Goal: Task Accomplishment & Management: Manage account settings

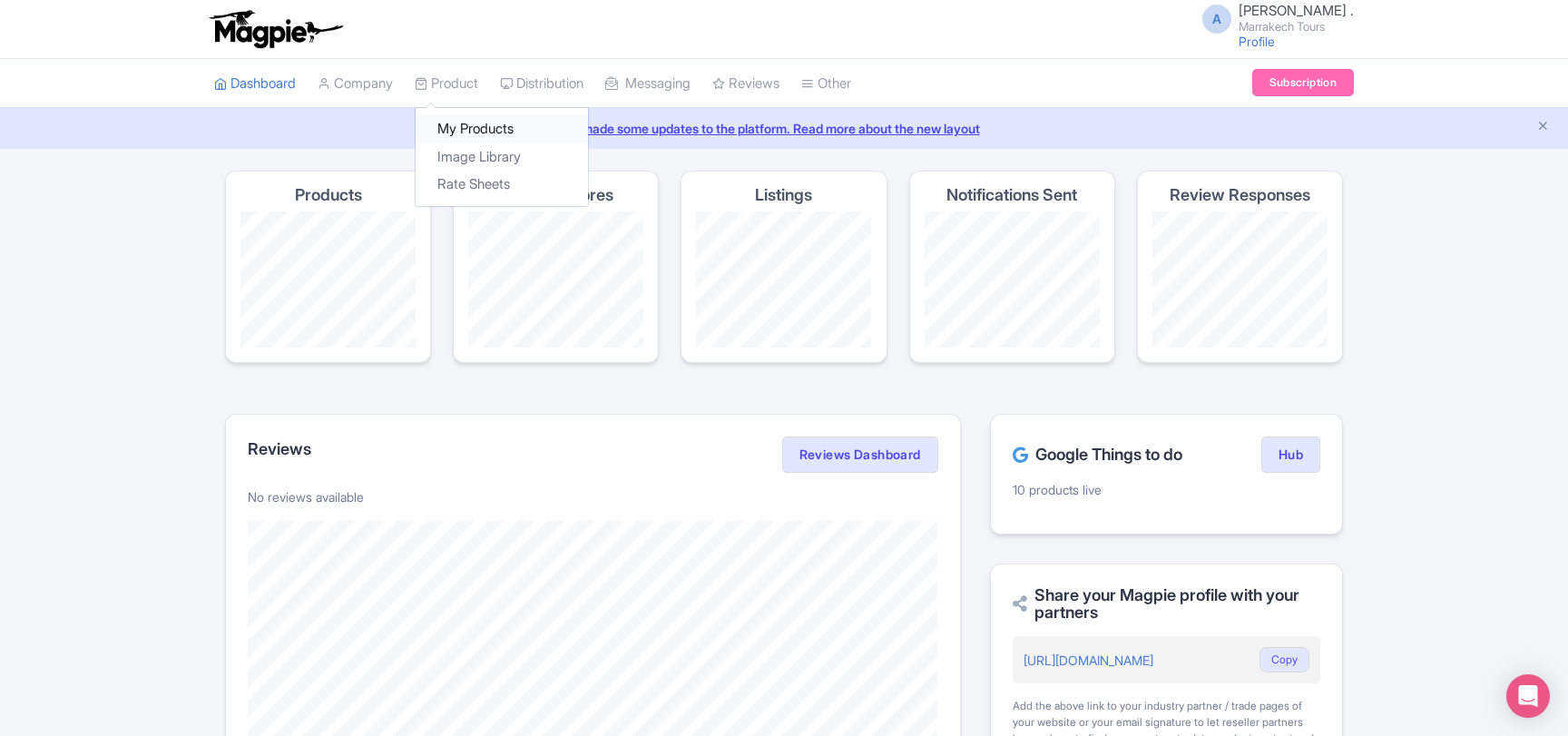
click at [472, 130] on link "My Products" at bounding box center [501, 129] width 173 height 28
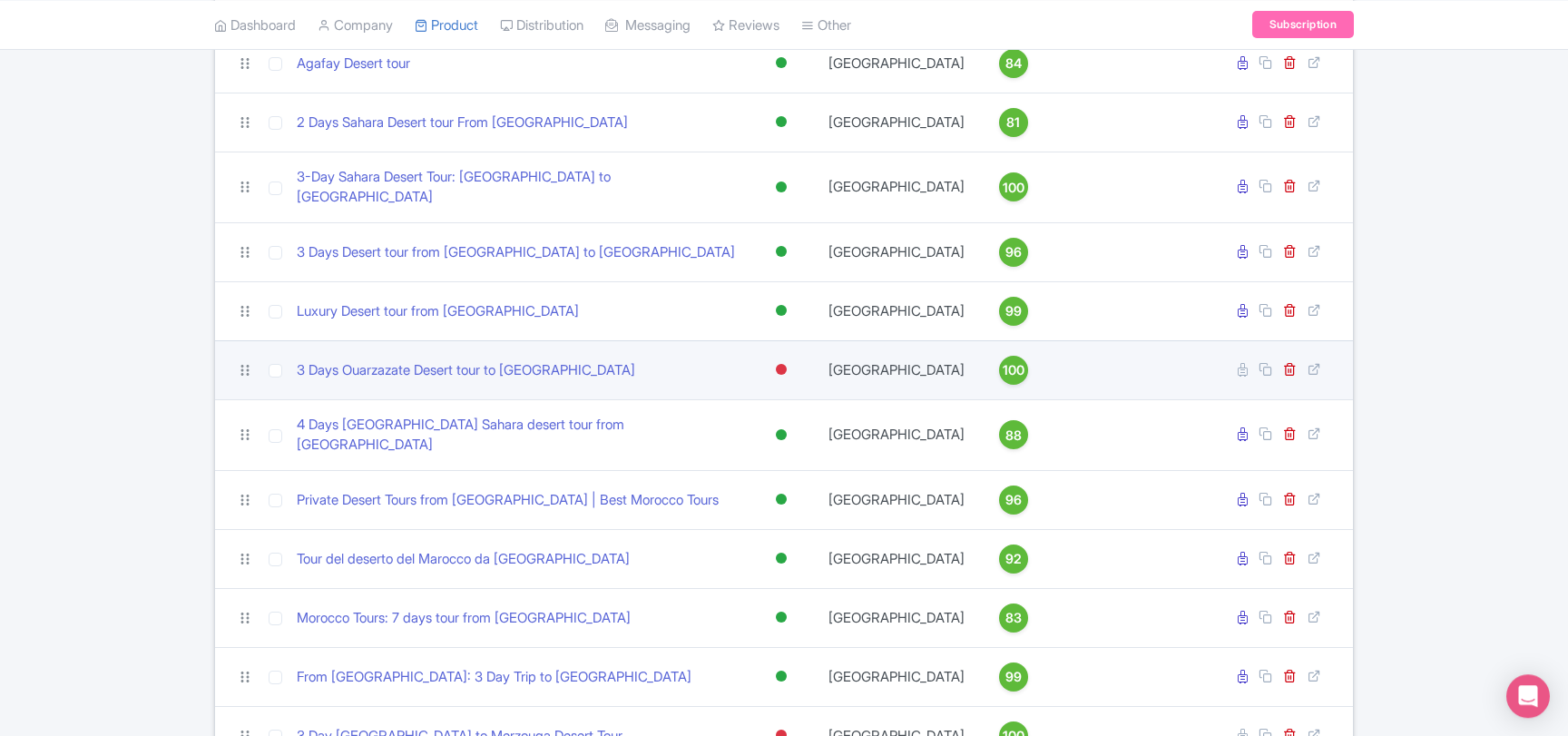
scroll to position [294, 0]
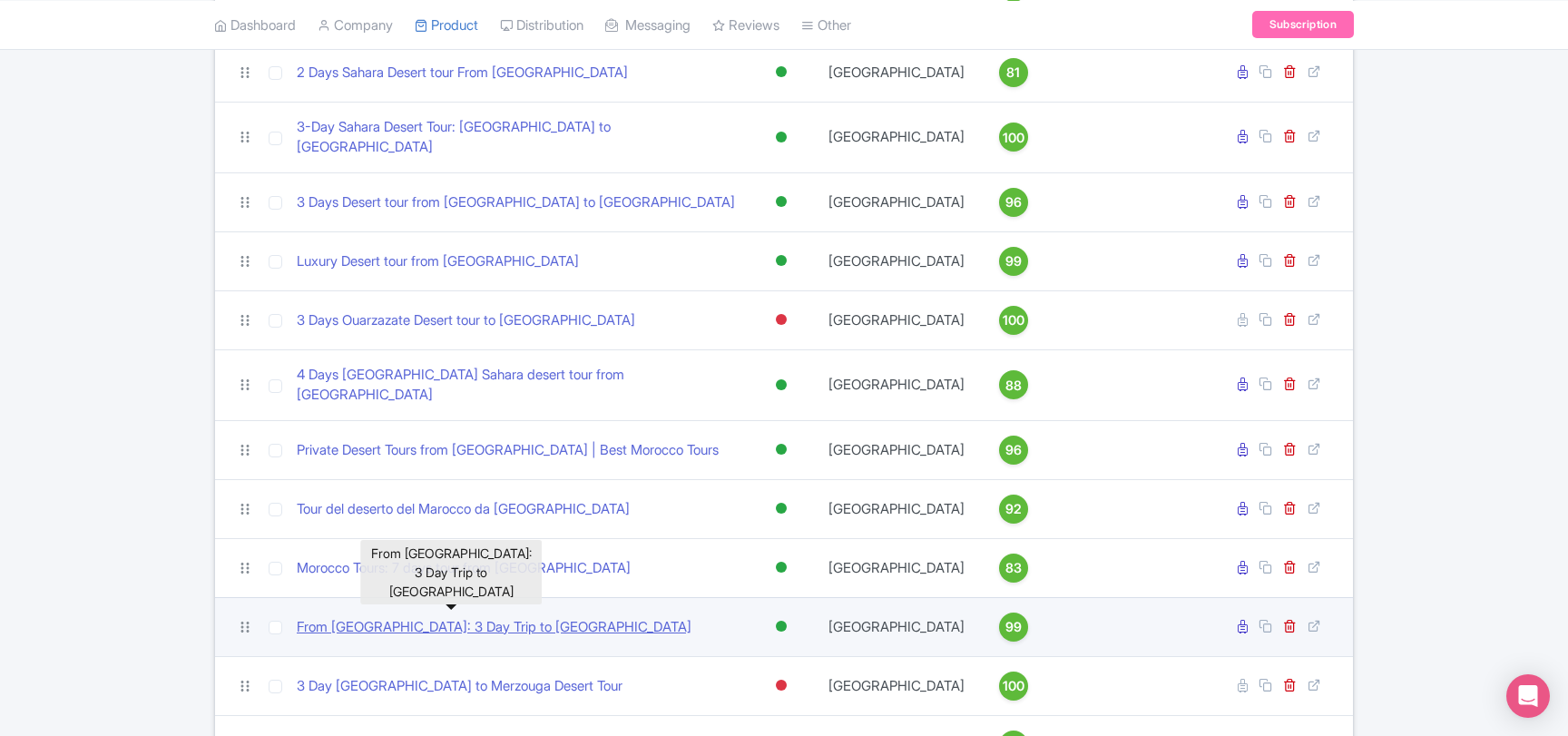
click at [481, 617] on link "From [GEOGRAPHIC_DATA]: 3 Day Trip to [GEOGRAPHIC_DATA]" at bounding box center [493, 627] width 394 height 21
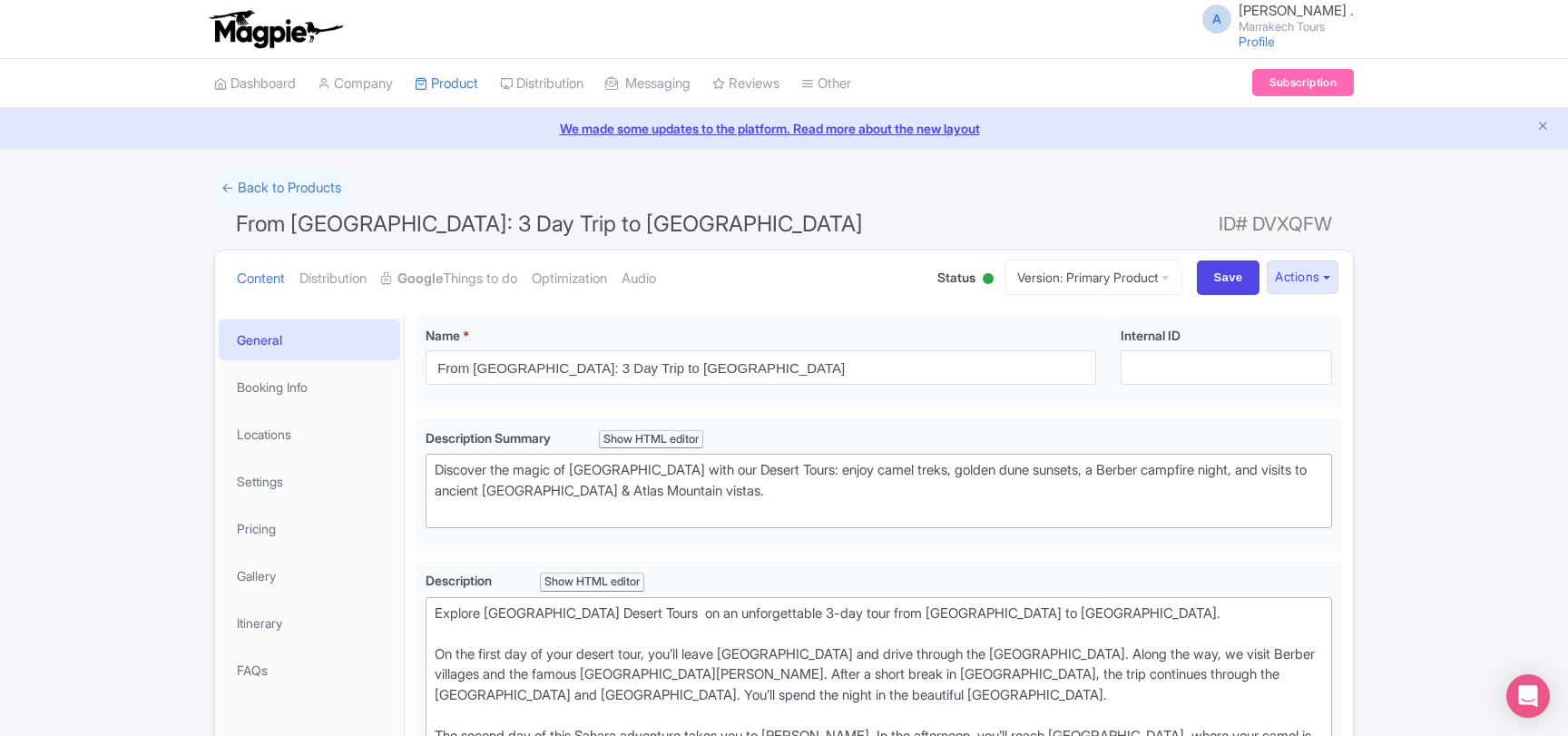
click at [983, 279] on div at bounding box center [988, 278] width 11 height 11
click at [928, 347] on div "Inactive" at bounding box center [942, 347] width 107 height 35
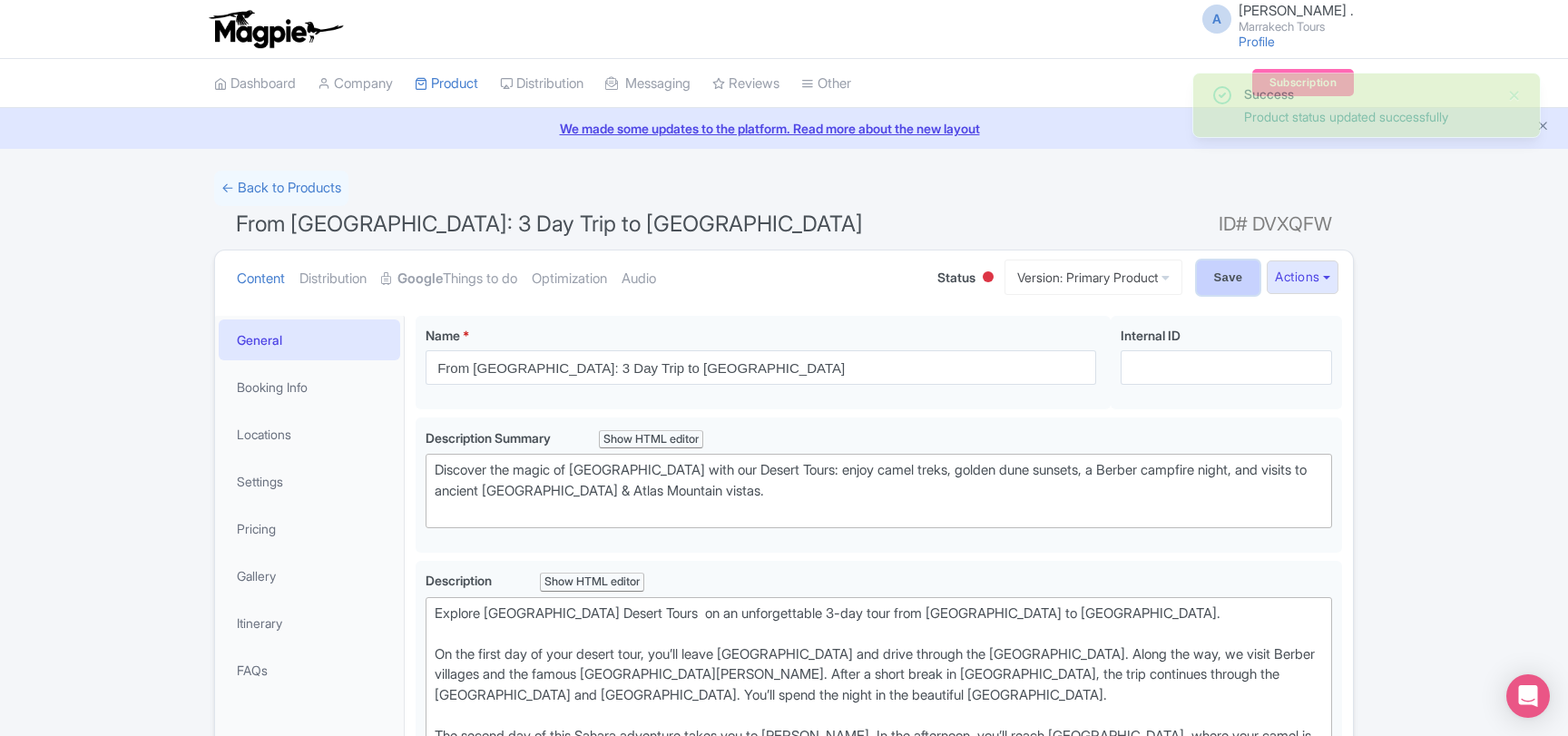
click at [1217, 280] on input "Save" at bounding box center [1228, 278] width 64 height 35
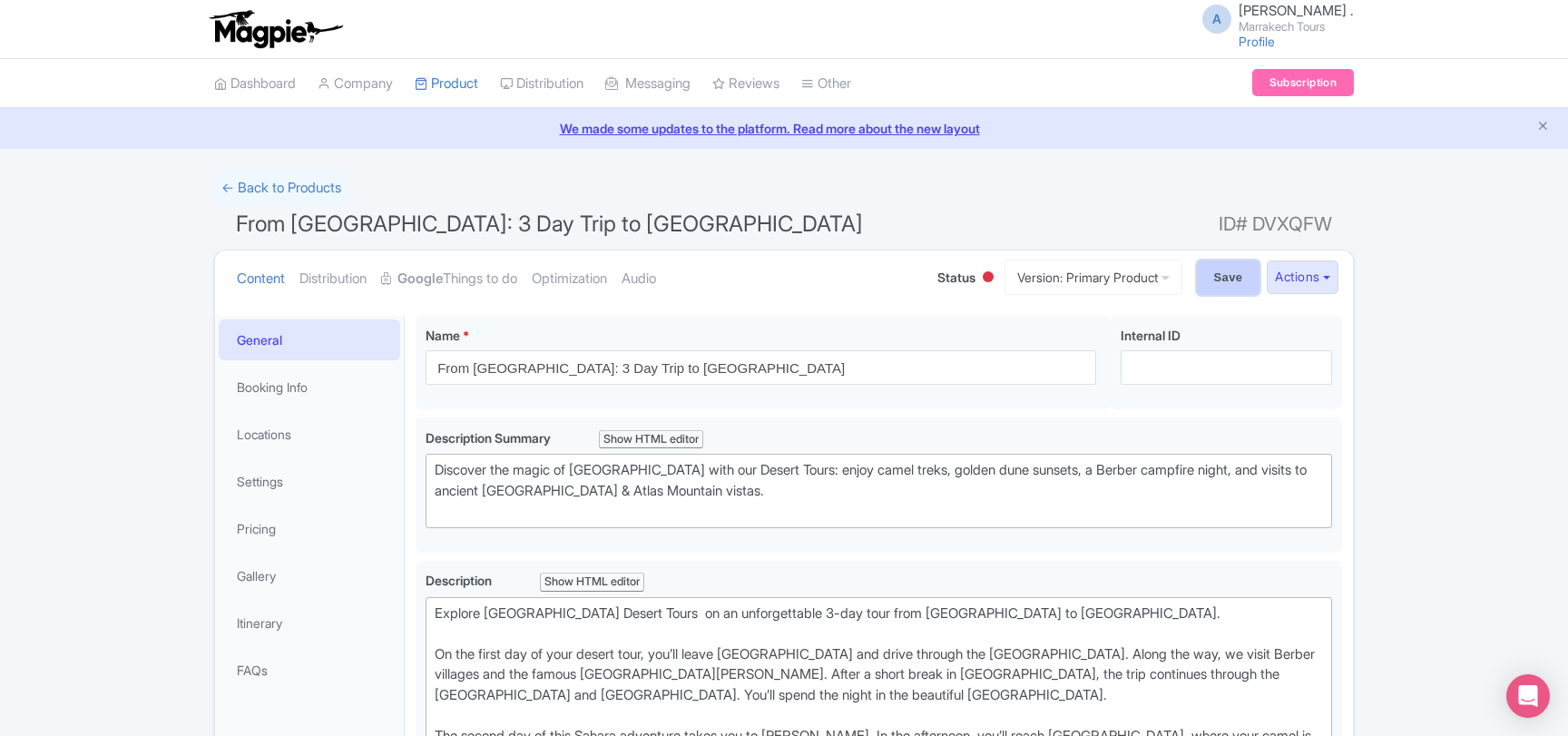
type input "Saving..."
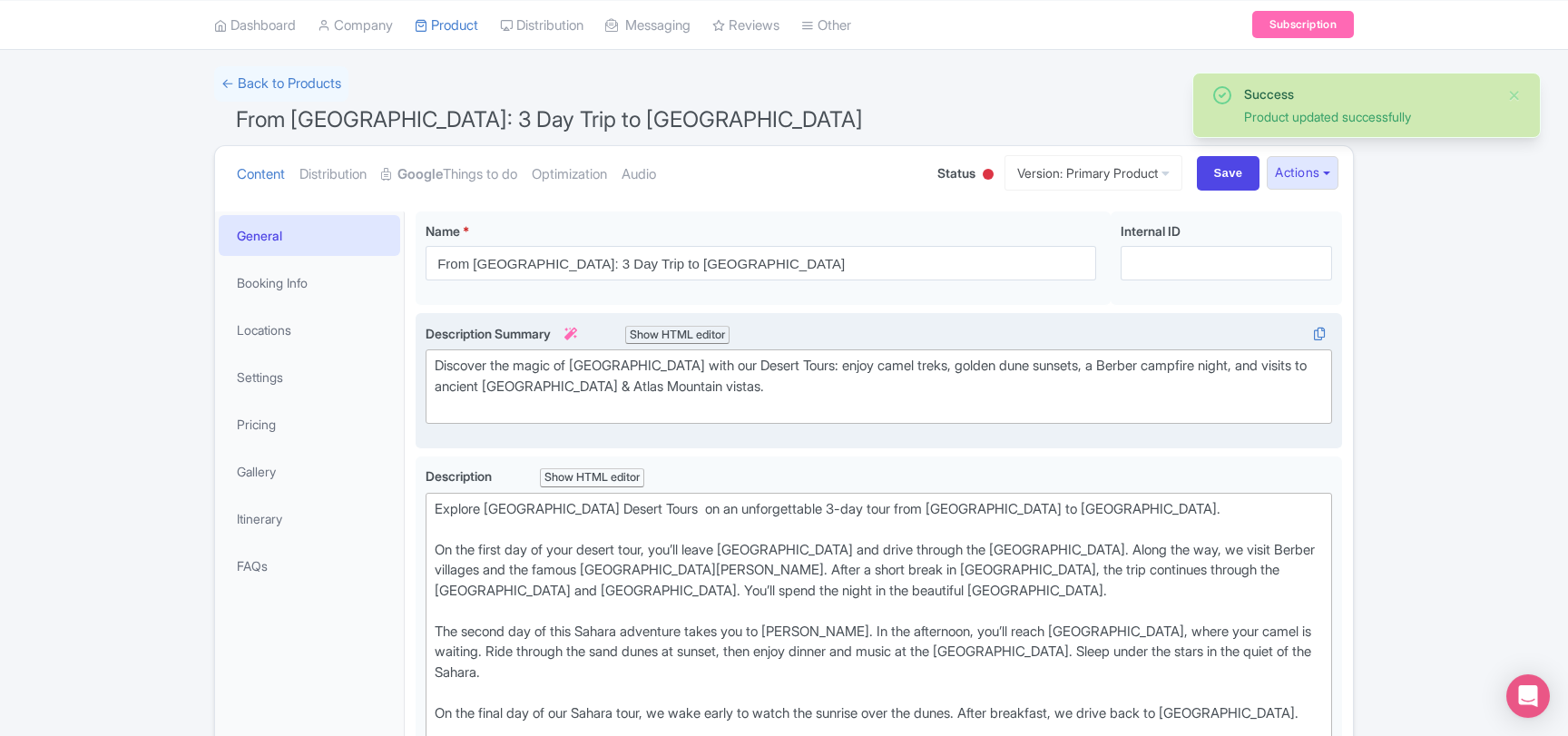
scroll to position [21, 0]
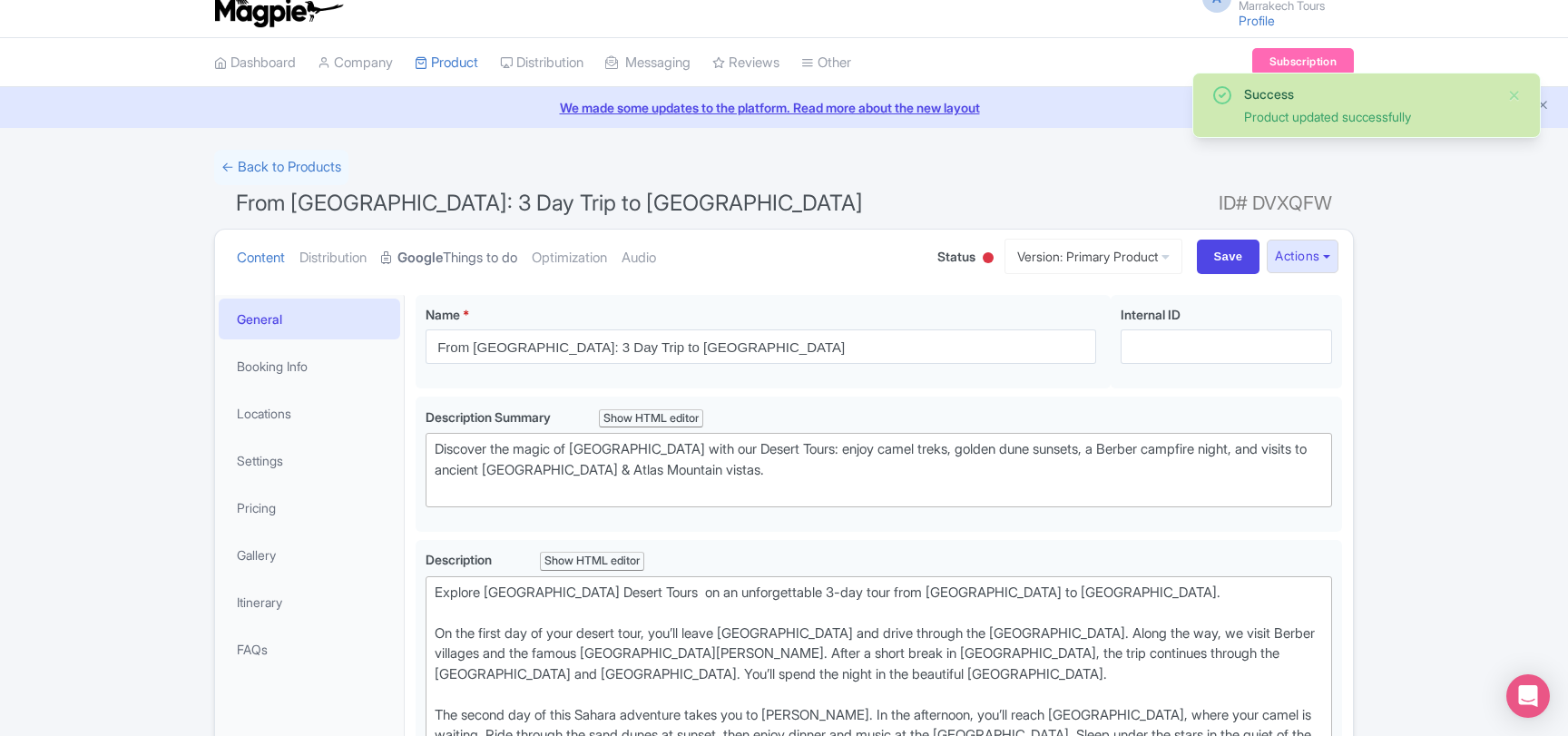
click at [486, 261] on link "Google Things to do" at bounding box center [449, 258] width 136 height 57
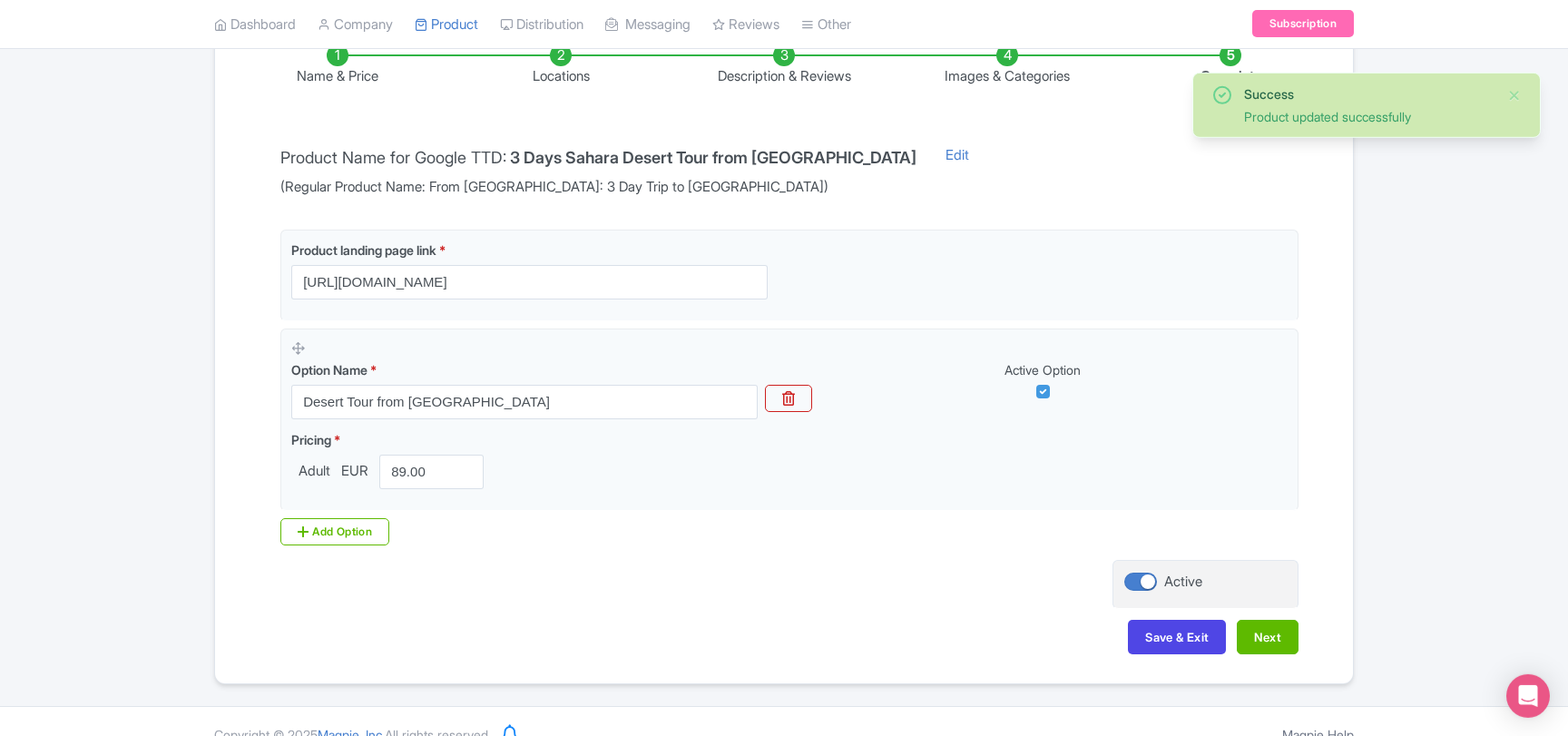
scroll to position [343, 0]
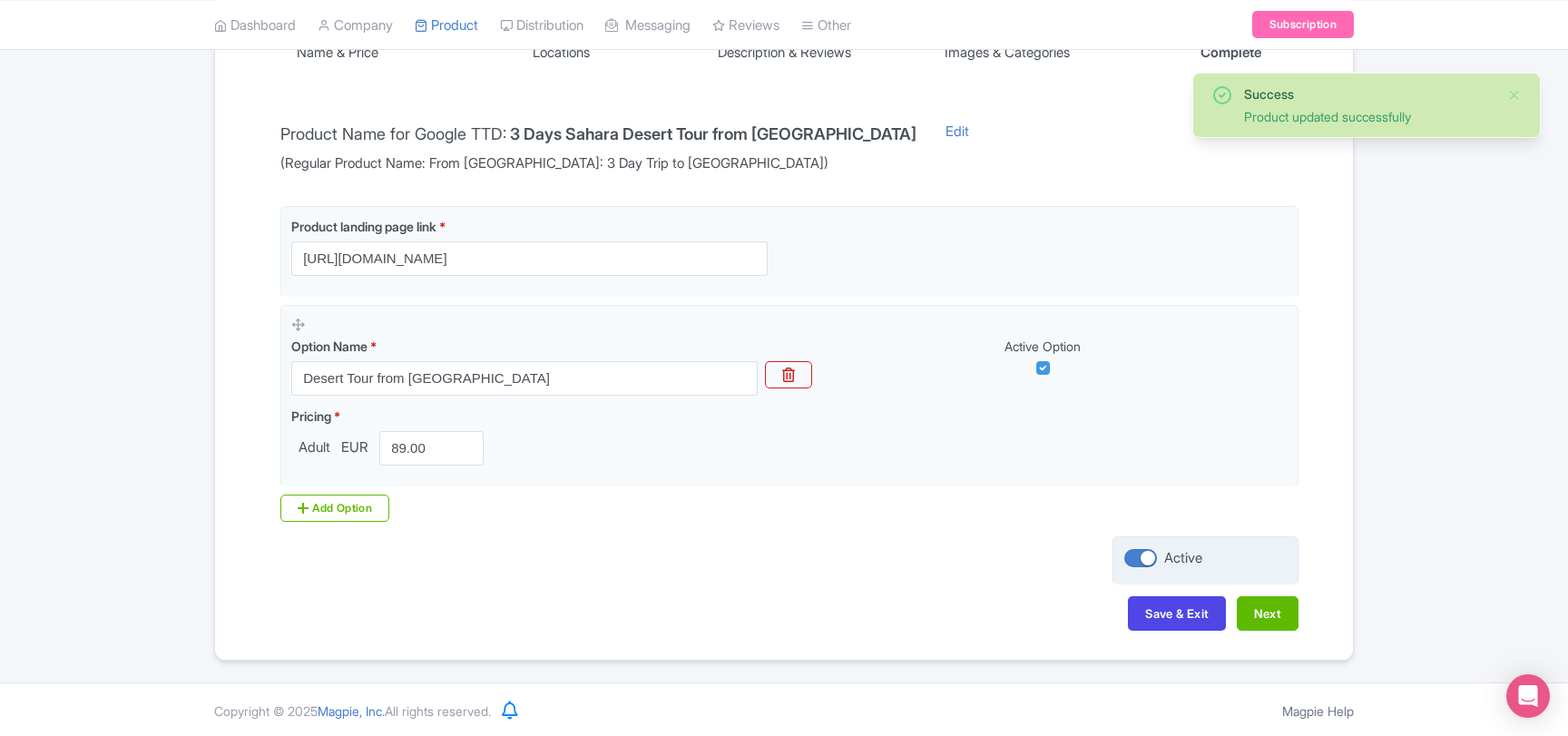
click at [1137, 559] on div at bounding box center [1141, 558] width 33 height 18
click at [1137, 559] on input "Active" at bounding box center [1131, 558] width 12 height 12
checkbox input "false"
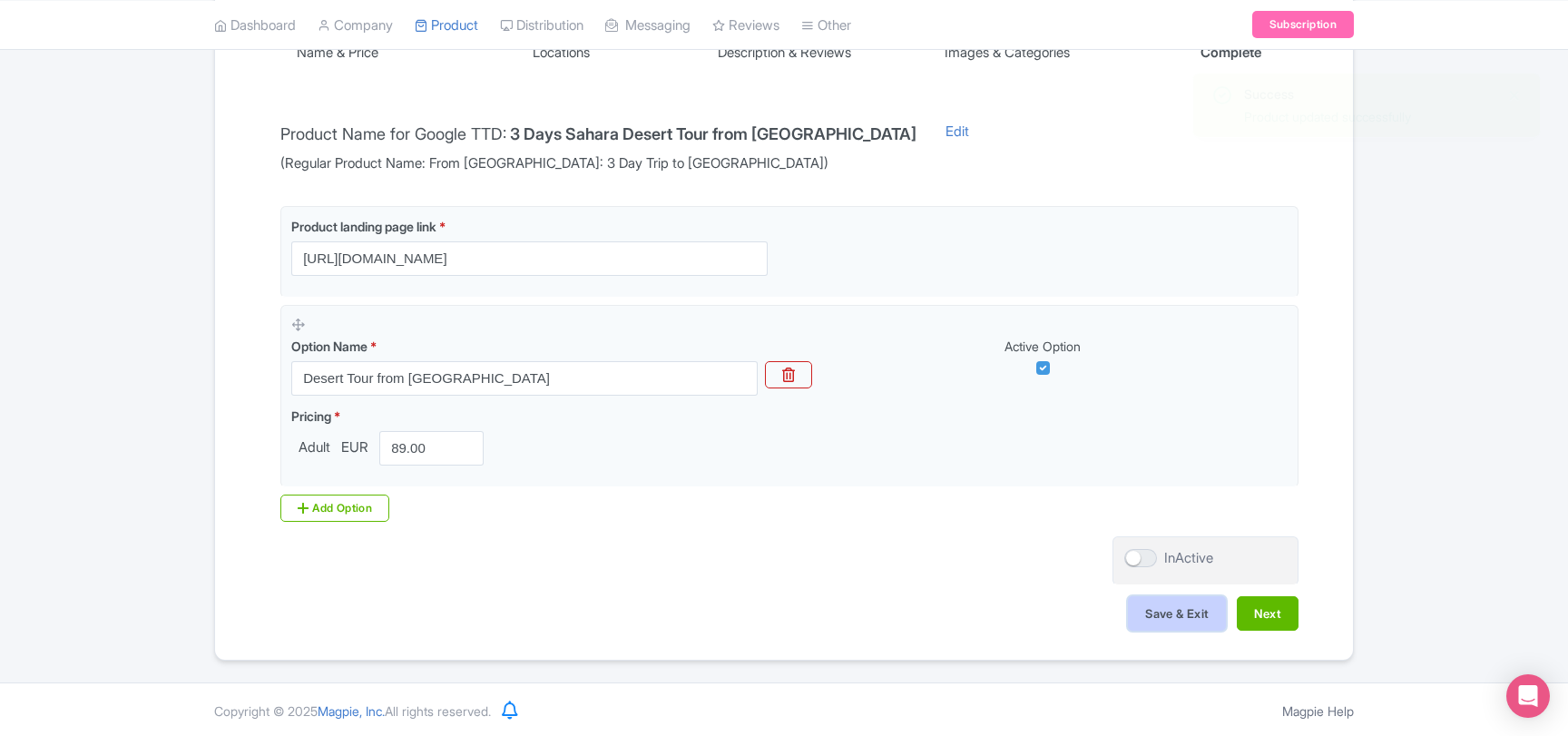
click at [1165, 611] on button "Save & Exit" at bounding box center [1176, 613] width 98 height 35
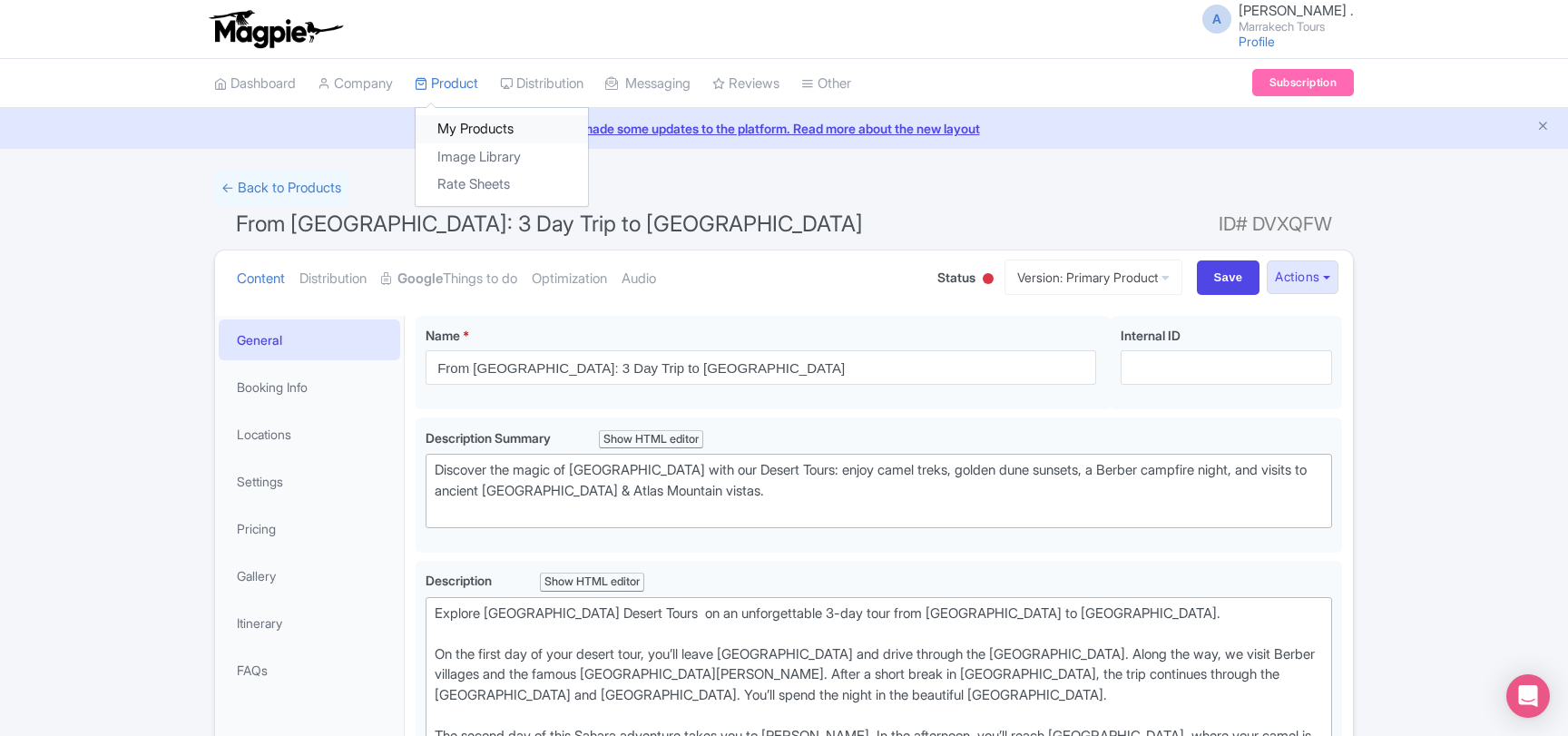
click at [483, 122] on link "My Products" at bounding box center [501, 129] width 173 height 28
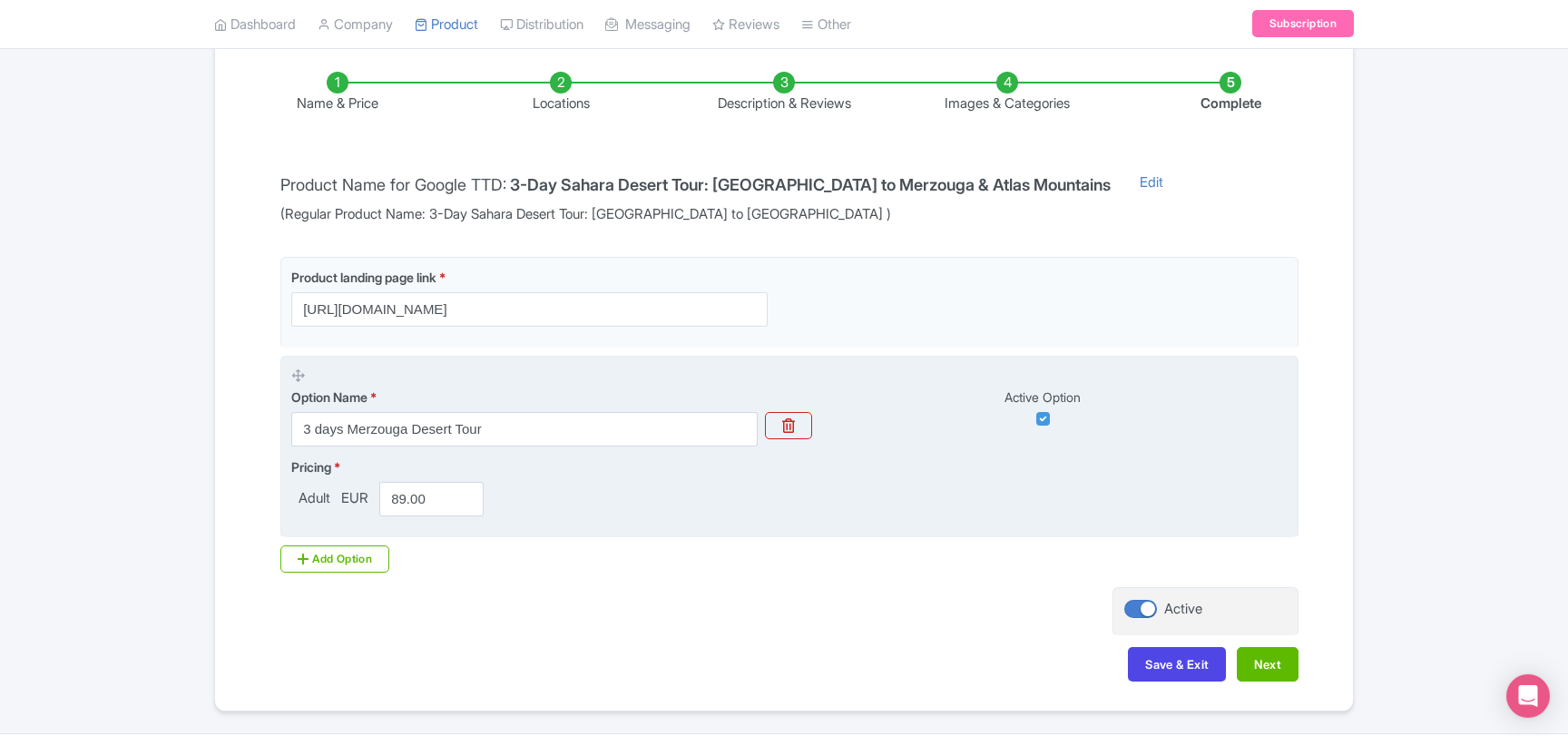
scroll to position [343, 0]
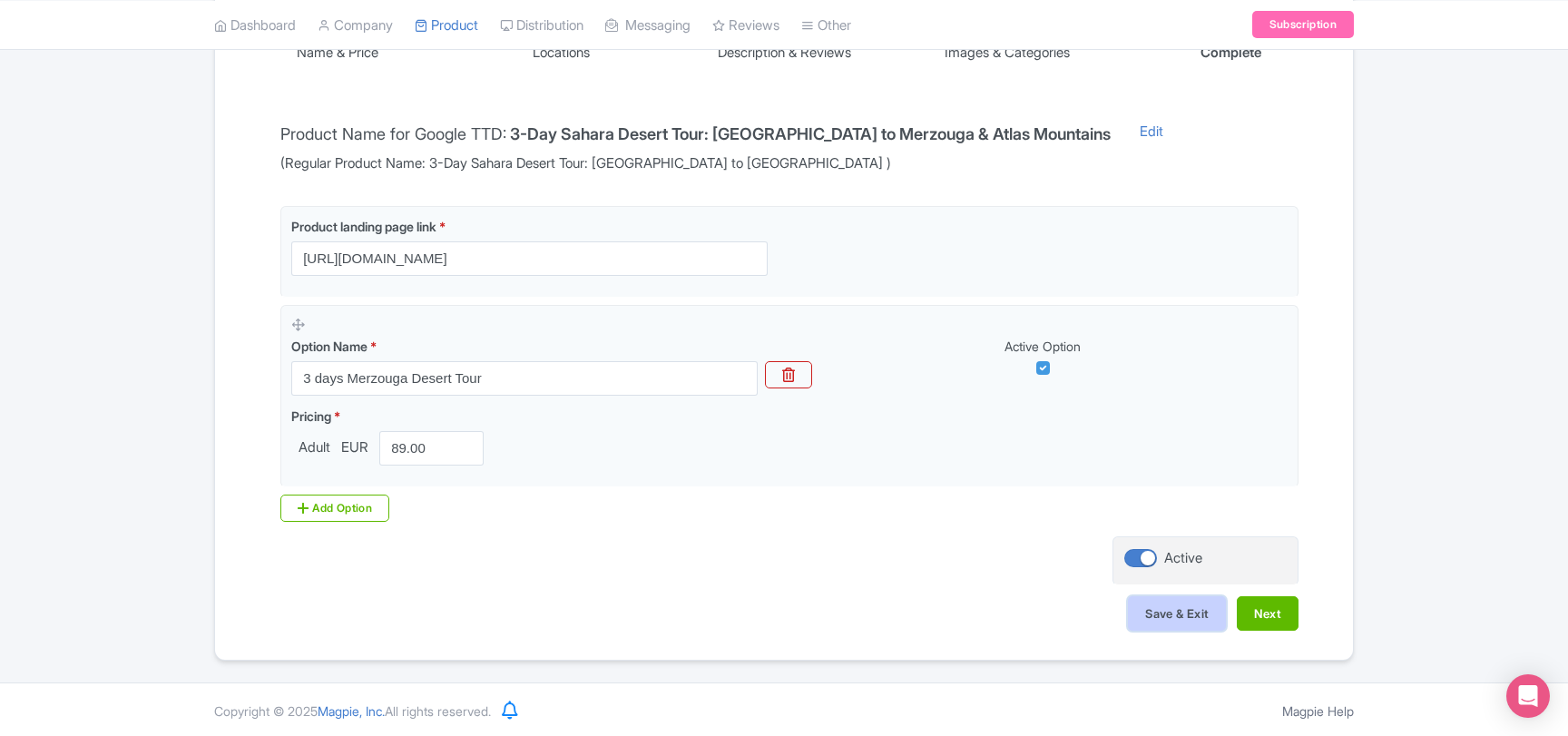
click at [1180, 617] on button "Save & Exit" at bounding box center [1176, 613] width 98 height 35
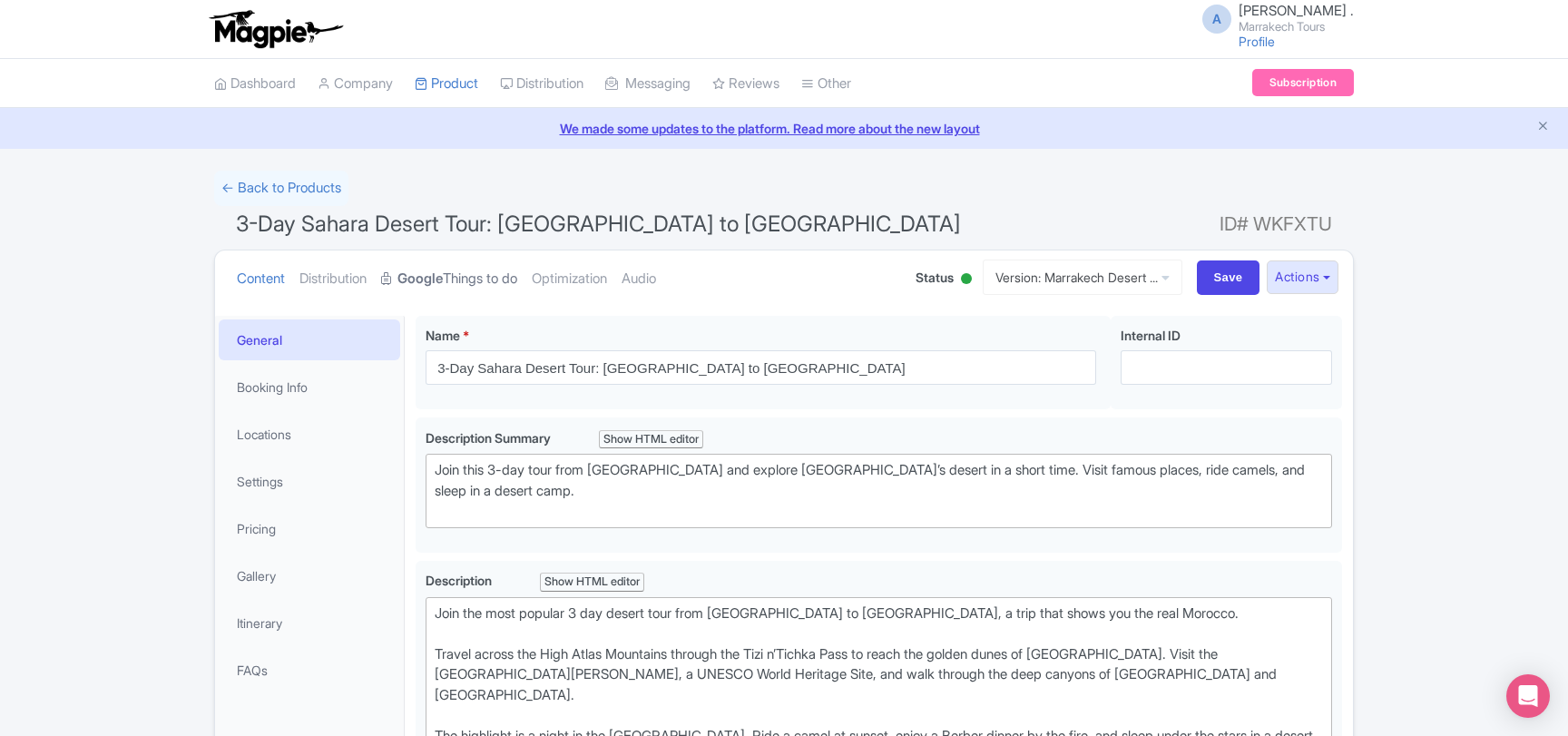
click at [491, 276] on link "Google Things to do" at bounding box center [449, 279] width 136 height 57
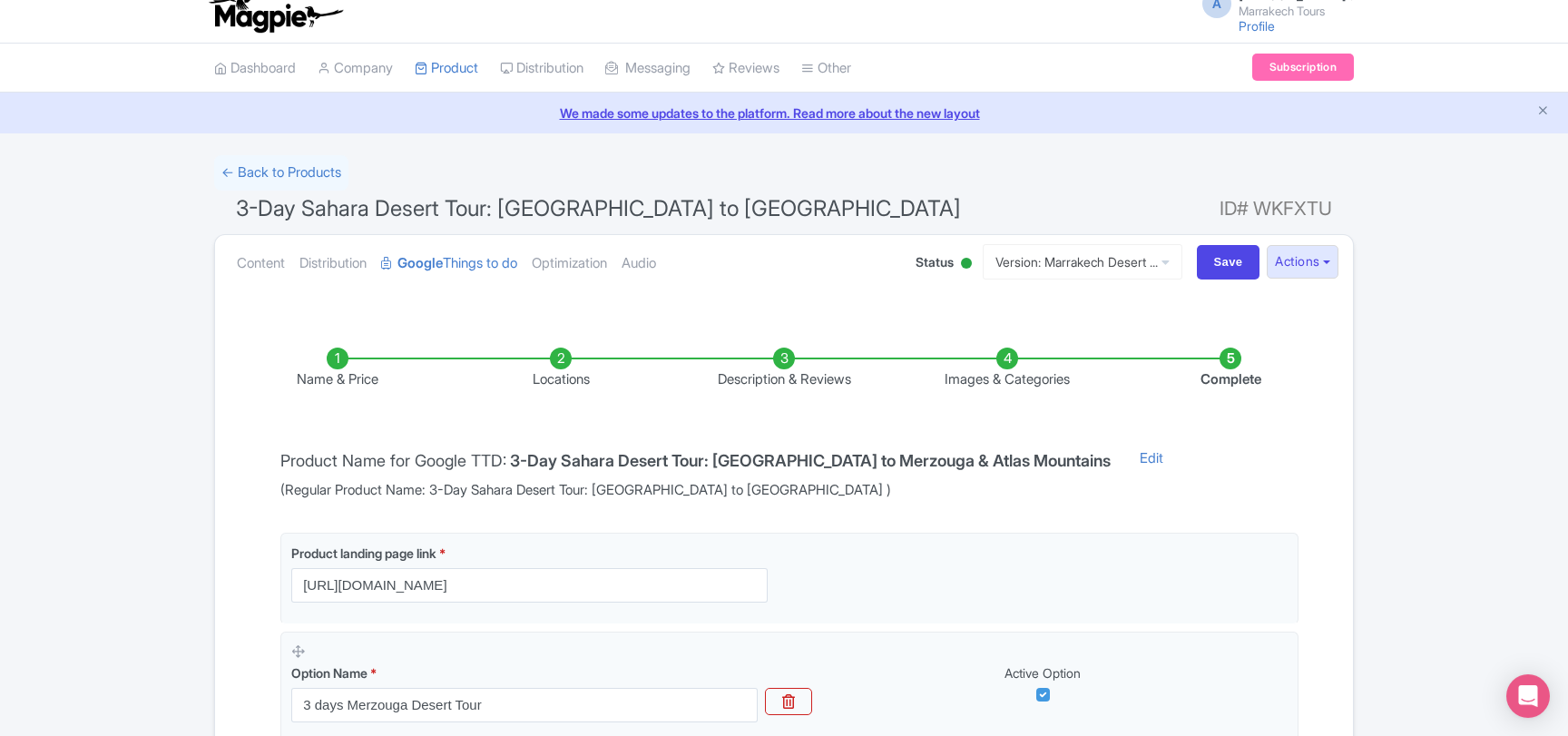
scroll to position [294, 0]
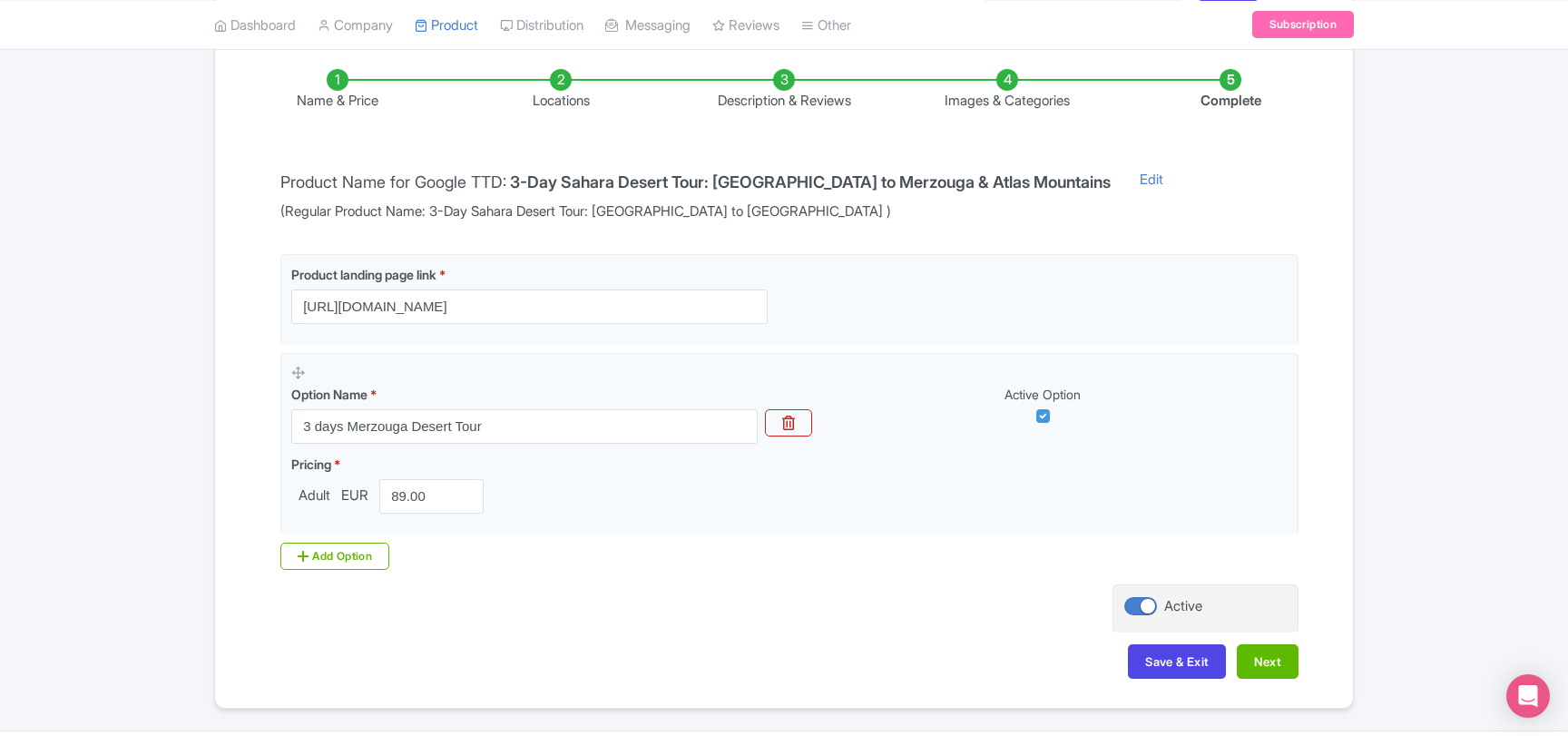
click at [1230, 90] on li "Complete" at bounding box center [1230, 90] width 224 height 43
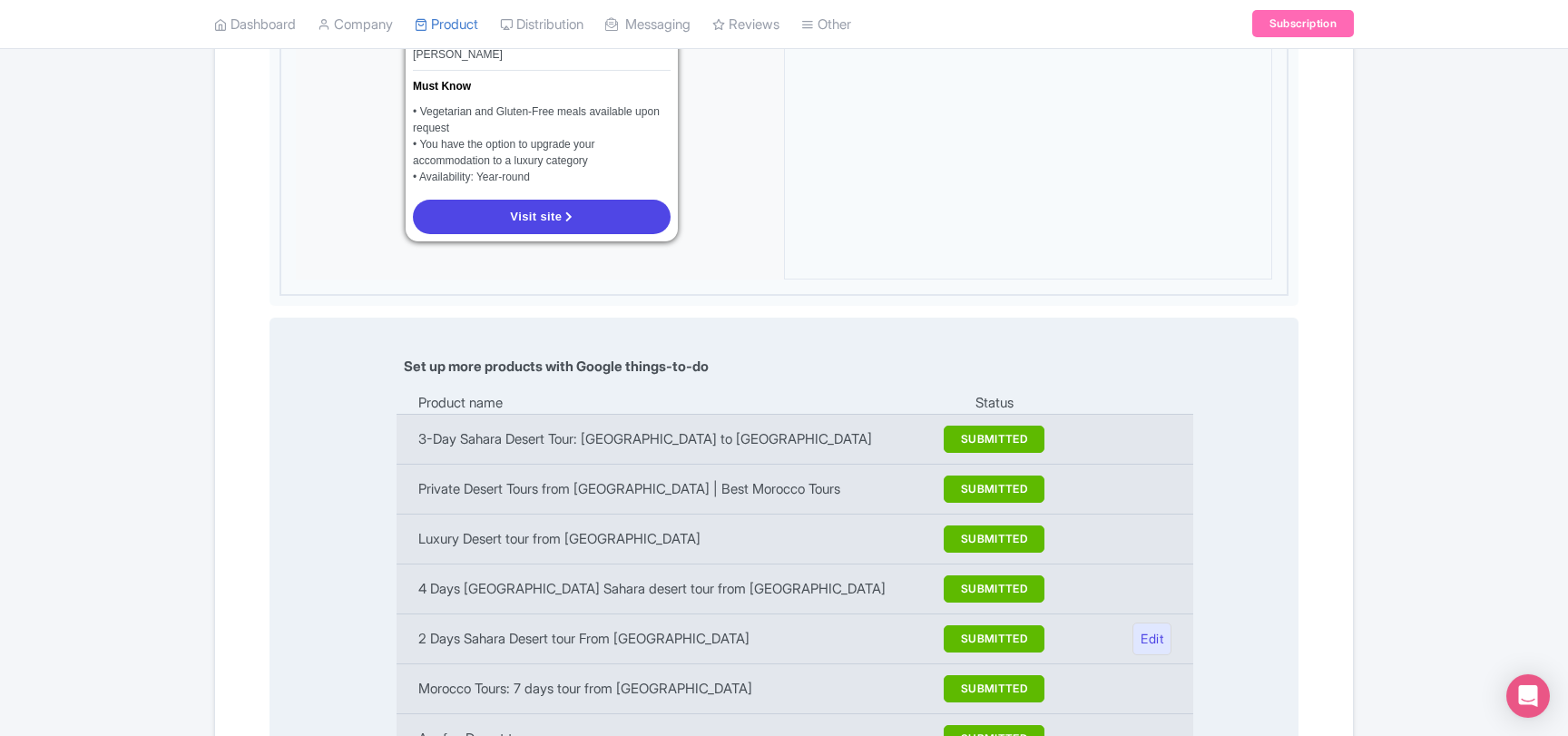
scroll to position [2156, 0]
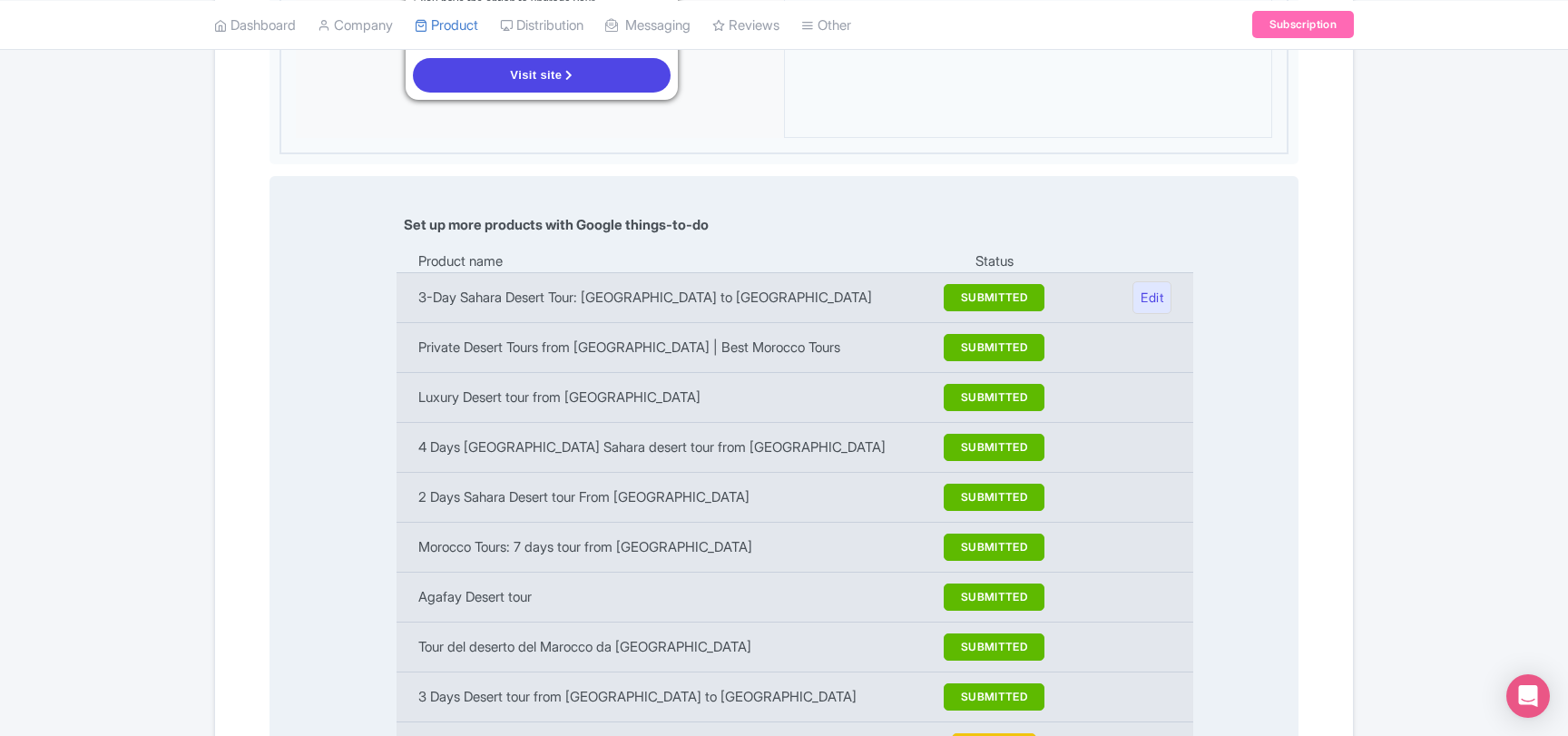
click at [620, 273] on td "3-Day Sahara Desert Tour: Marrakech to Merzouga" at bounding box center [662, 298] width 531 height 50
click at [629, 323] on td "Private Desert Tours from Marrakech | Best Morocco Tours" at bounding box center [662, 348] width 531 height 50
click at [612, 372] on td "Luxury Desert tour from Marrakech" at bounding box center [662, 397] width 531 height 50
click at [609, 421] on td "4 Days Morocco Sahara desert tour from Marrakech" at bounding box center [662, 446] width 531 height 50
click at [607, 471] on td "2 Days Sahara Desert tour From Marrakech" at bounding box center [662, 496] width 531 height 50
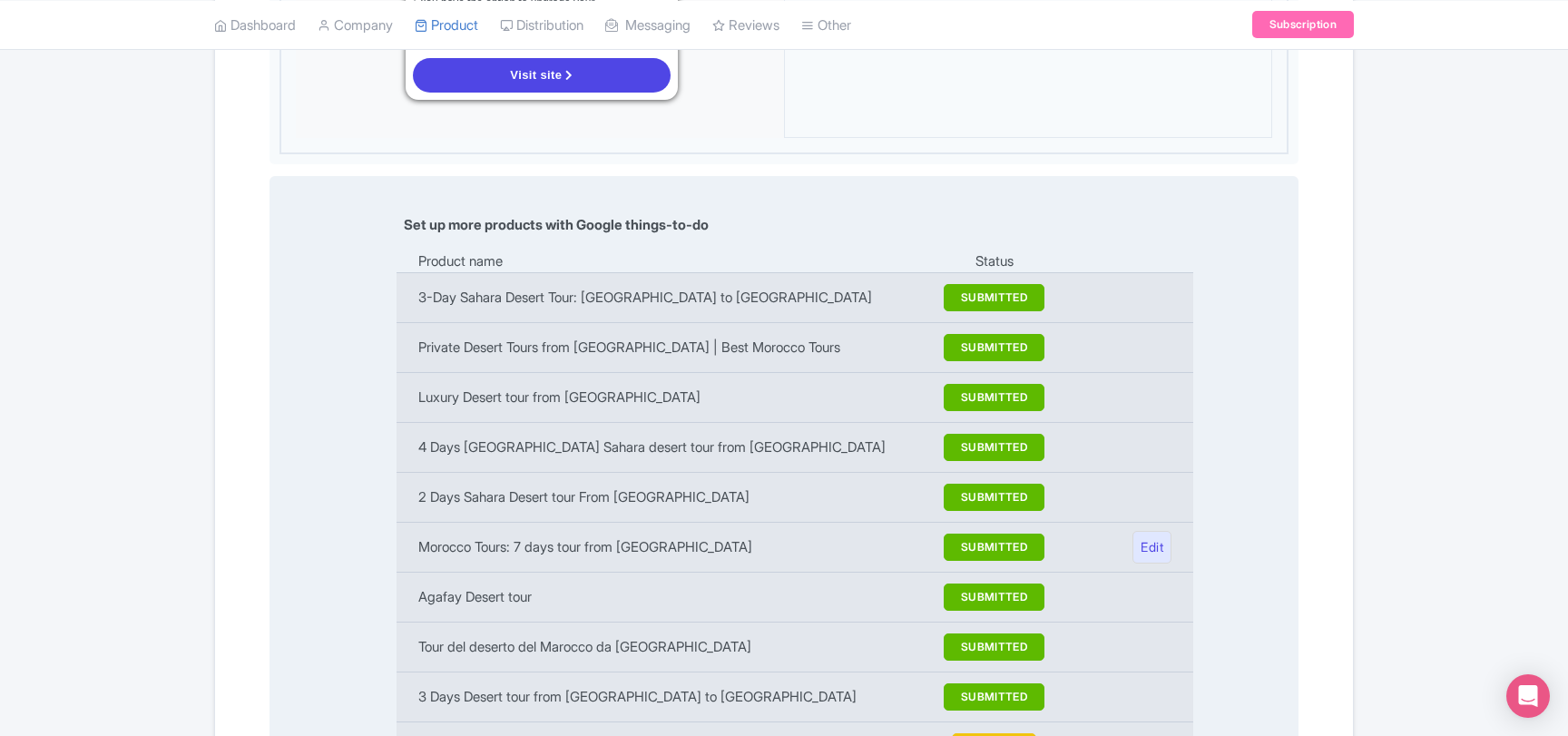
click at [603, 521] on td "Morocco Tours: 7 days tour from Casablanca" at bounding box center [662, 546] width 531 height 50
click at [490, 571] on td "Agafay Desert tour" at bounding box center [662, 596] width 531 height 50
click at [485, 621] on td "Tour del deserto del Marocco da Marrakech" at bounding box center [662, 646] width 531 height 50
click at [491, 671] on td "3 Days Desert tour from [GEOGRAPHIC_DATA] to [GEOGRAPHIC_DATA]" at bounding box center [662, 696] width 531 height 50
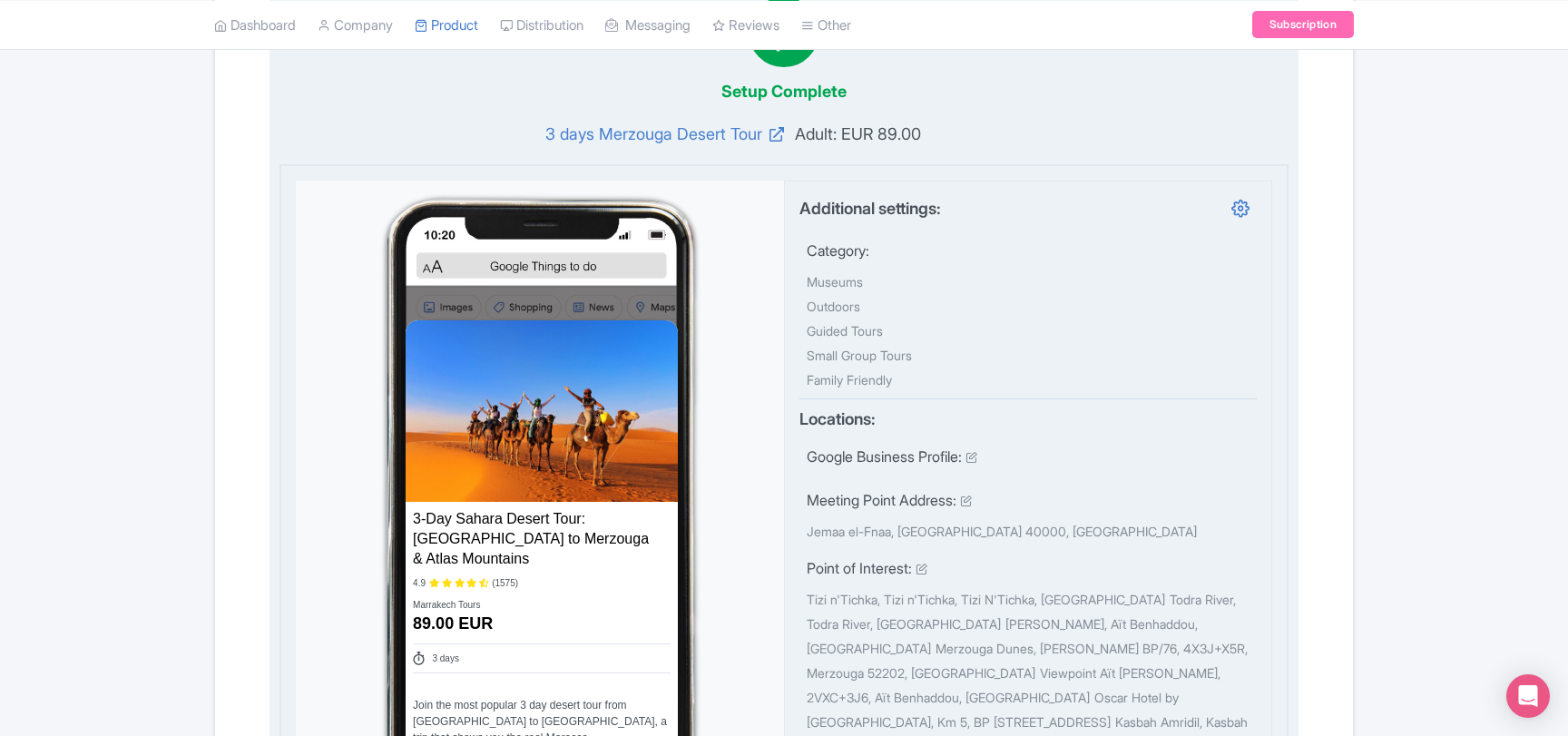
scroll to position [98, 0]
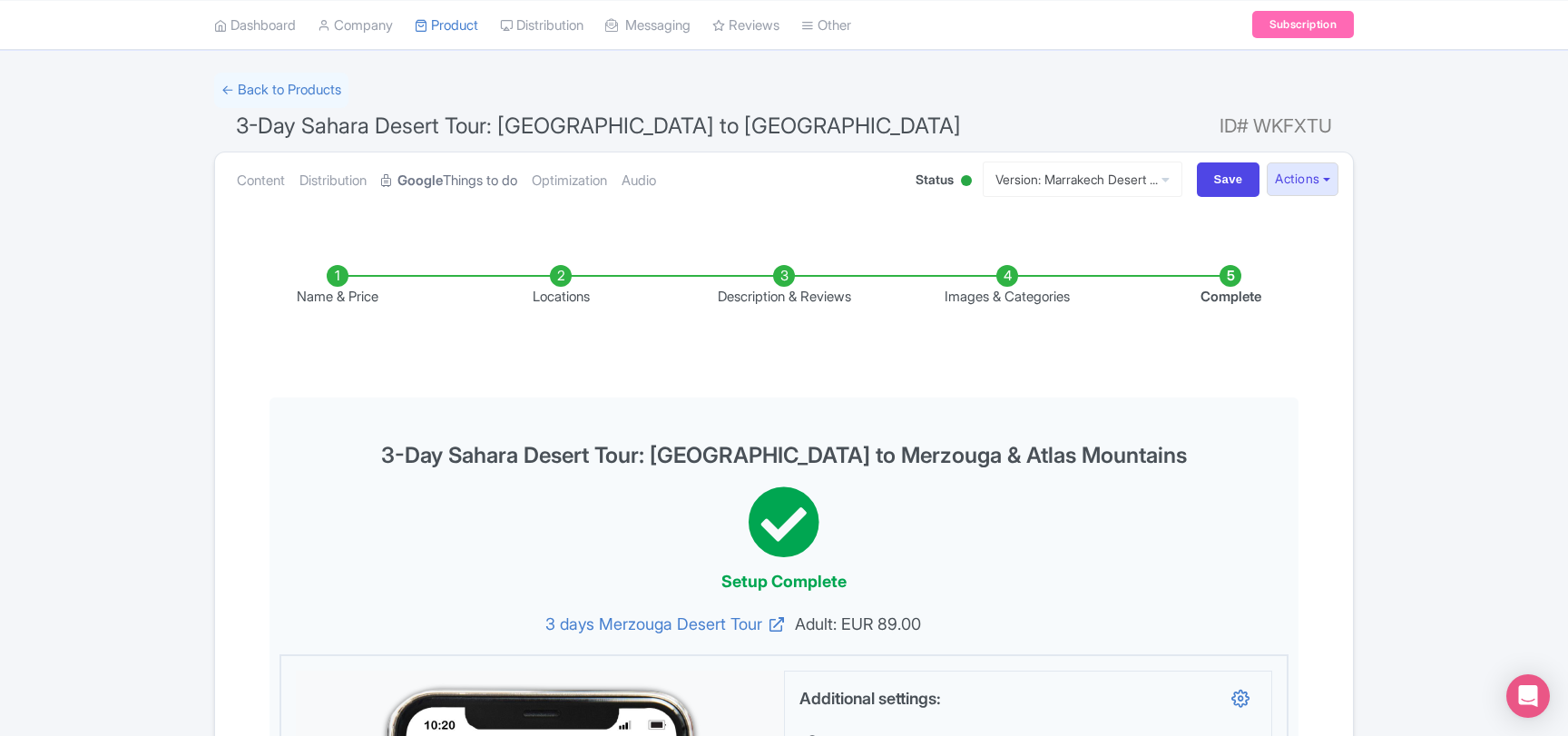
click at [490, 188] on link "Google Things to do" at bounding box center [449, 181] width 136 height 57
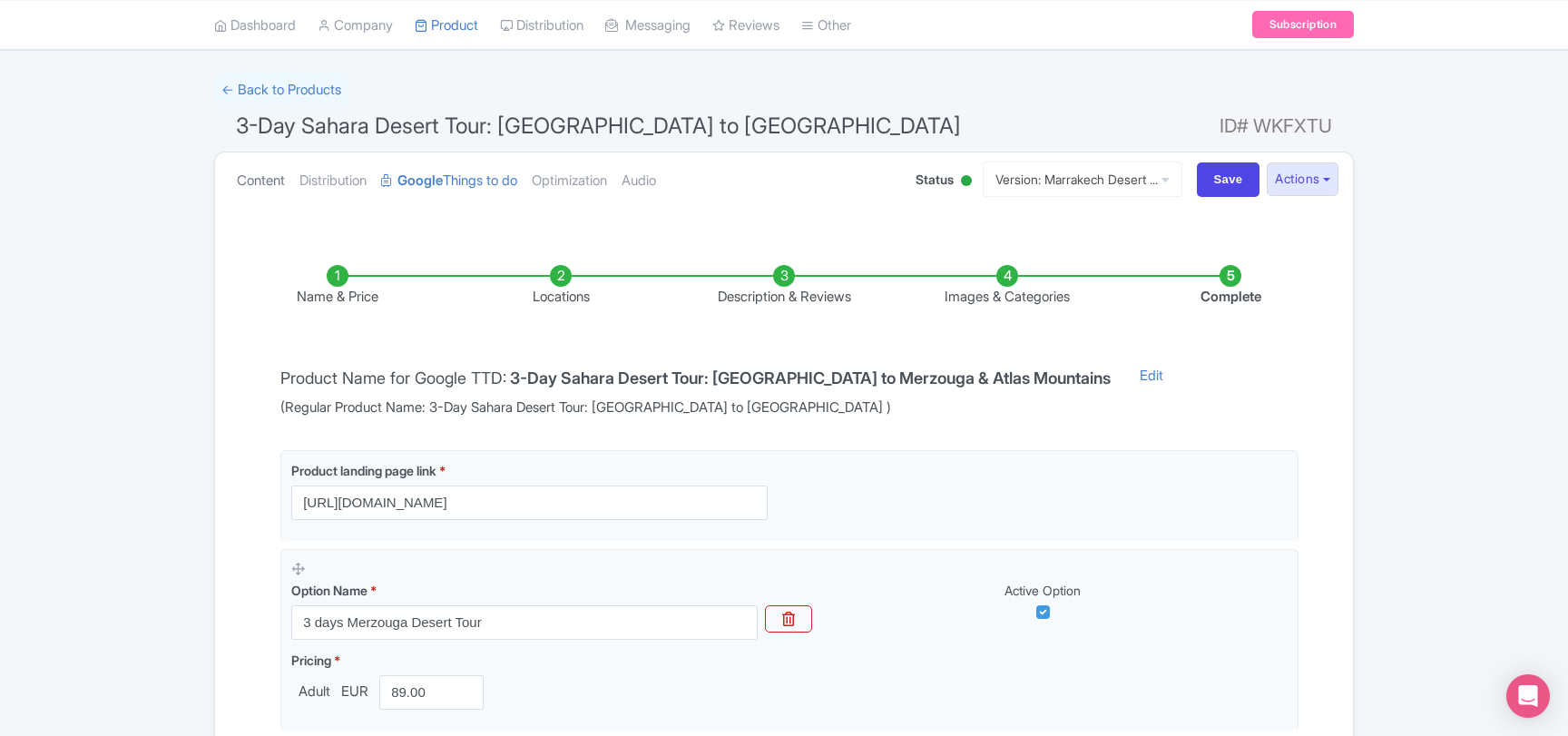
click at [285, 176] on link "Content" at bounding box center [261, 181] width 48 height 57
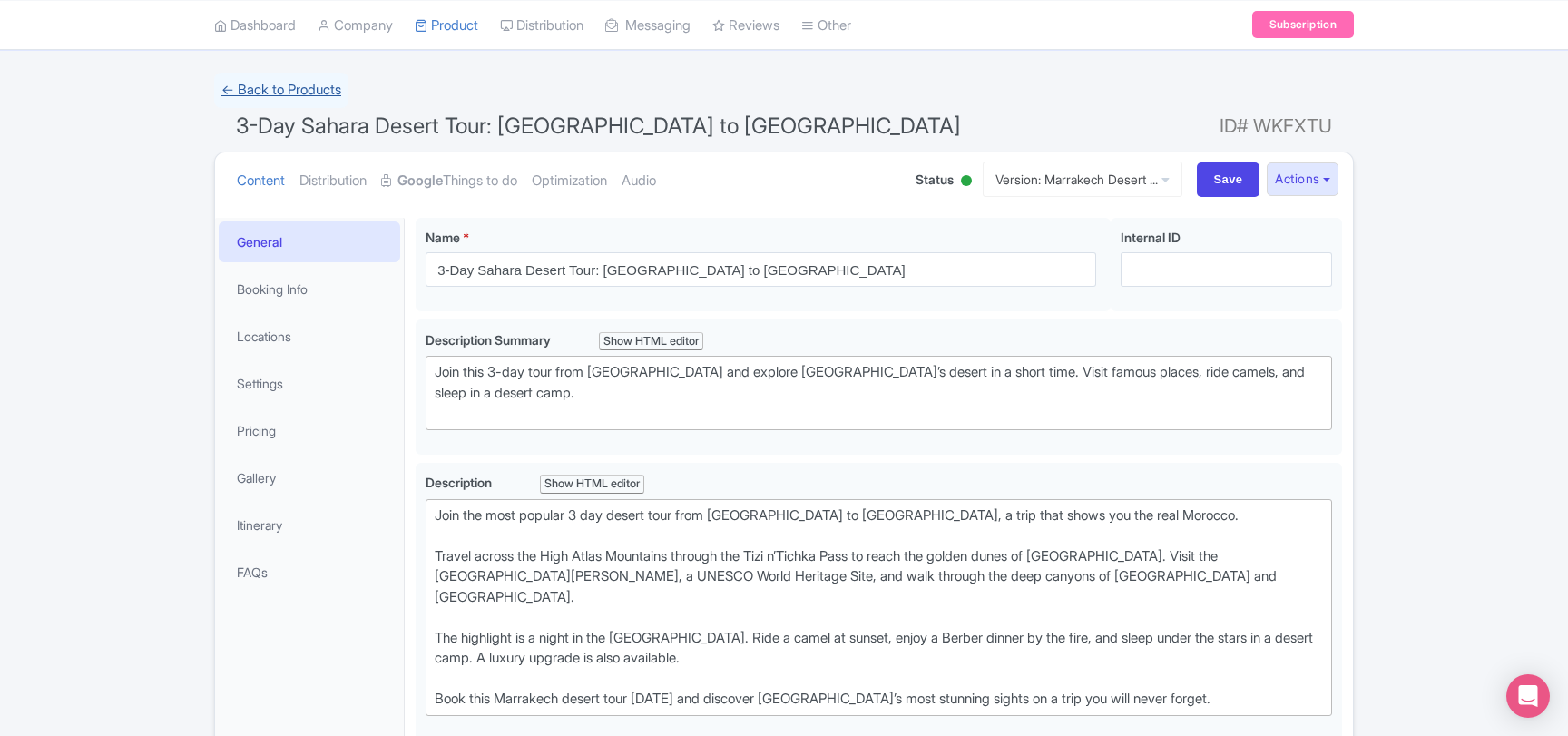
click at [323, 94] on link "← Back to Products" at bounding box center [281, 90] width 134 height 35
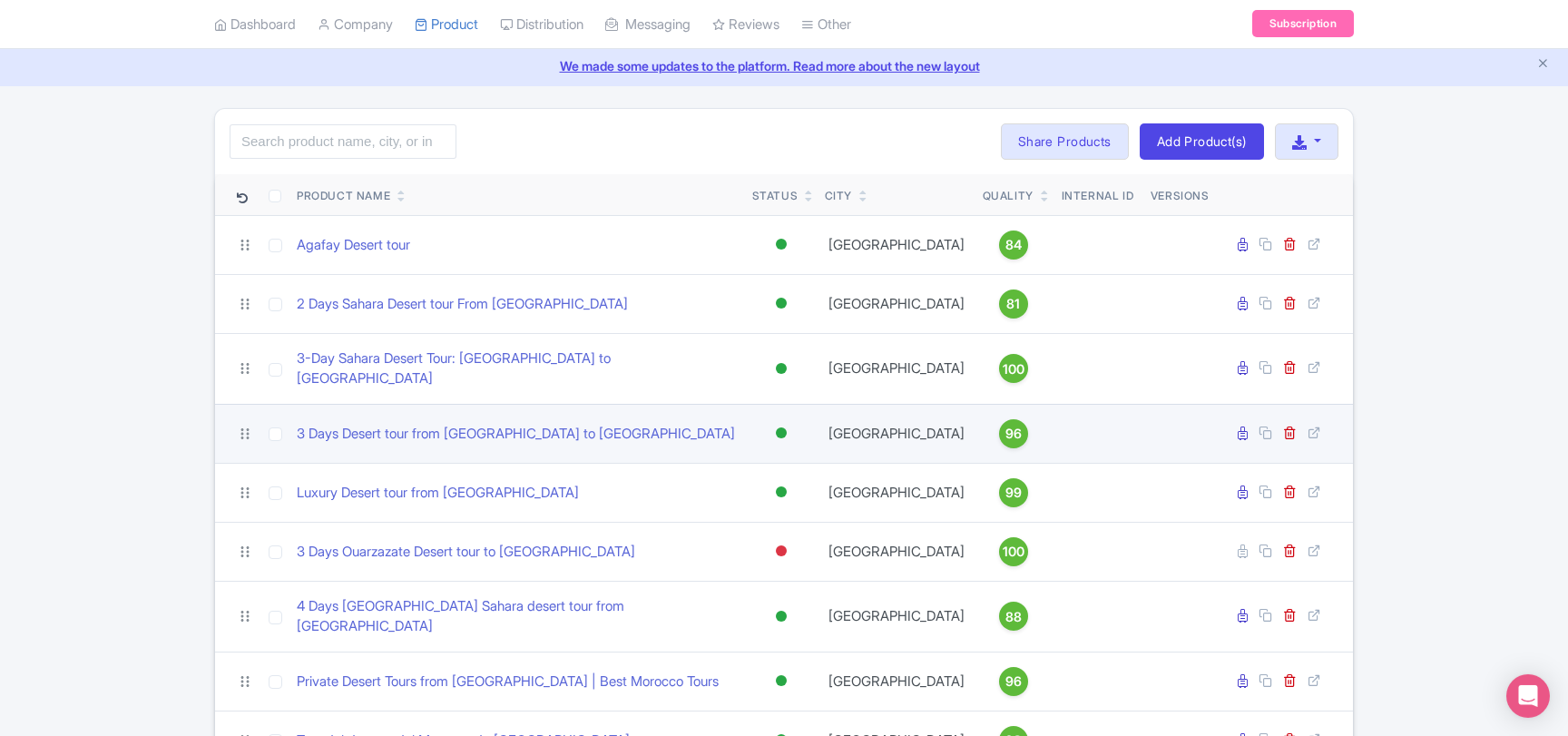
scroll to position [98, 0]
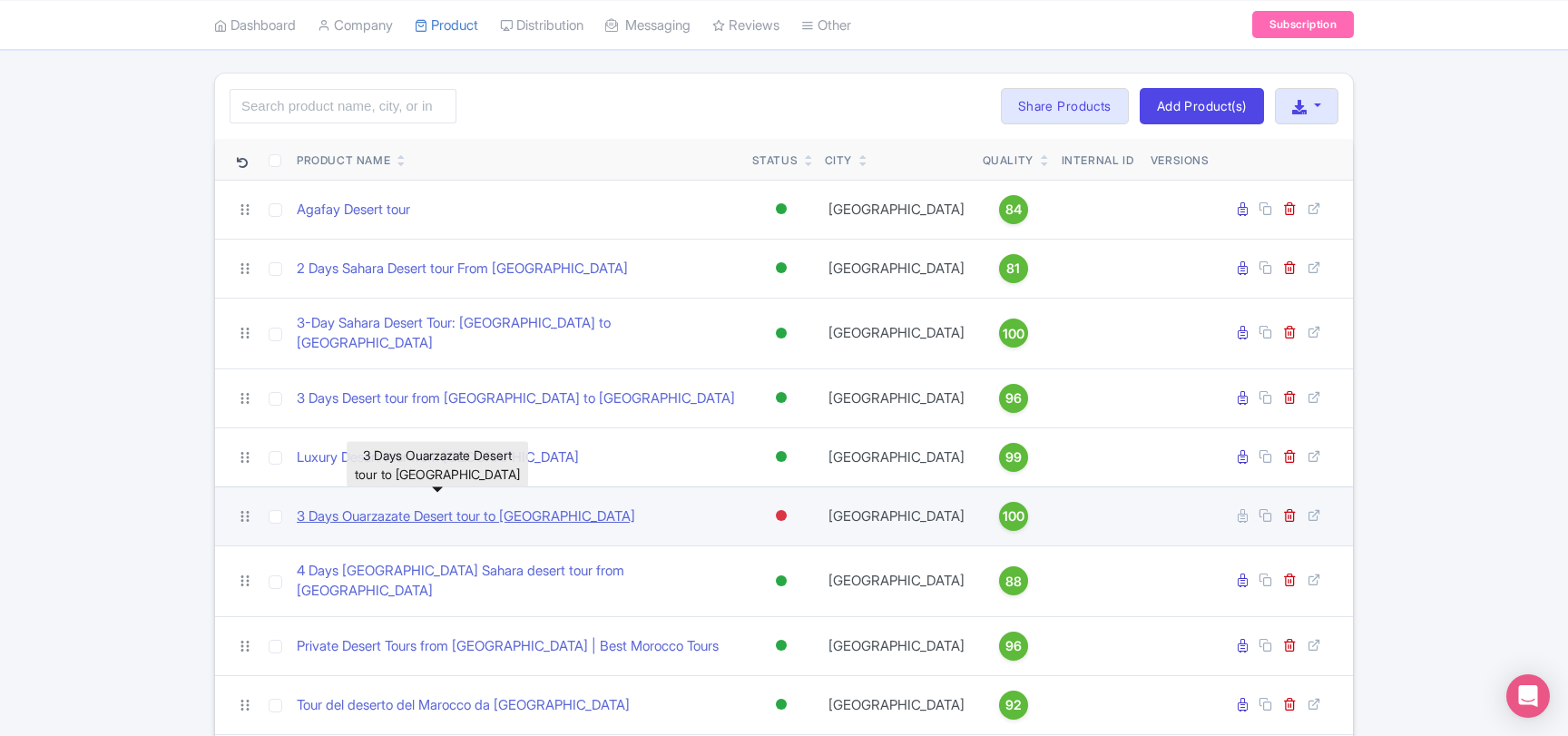
click at [560, 506] on link "3 Days Ouarzazate Desert tour to [GEOGRAPHIC_DATA]" at bounding box center [465, 516] width 339 height 21
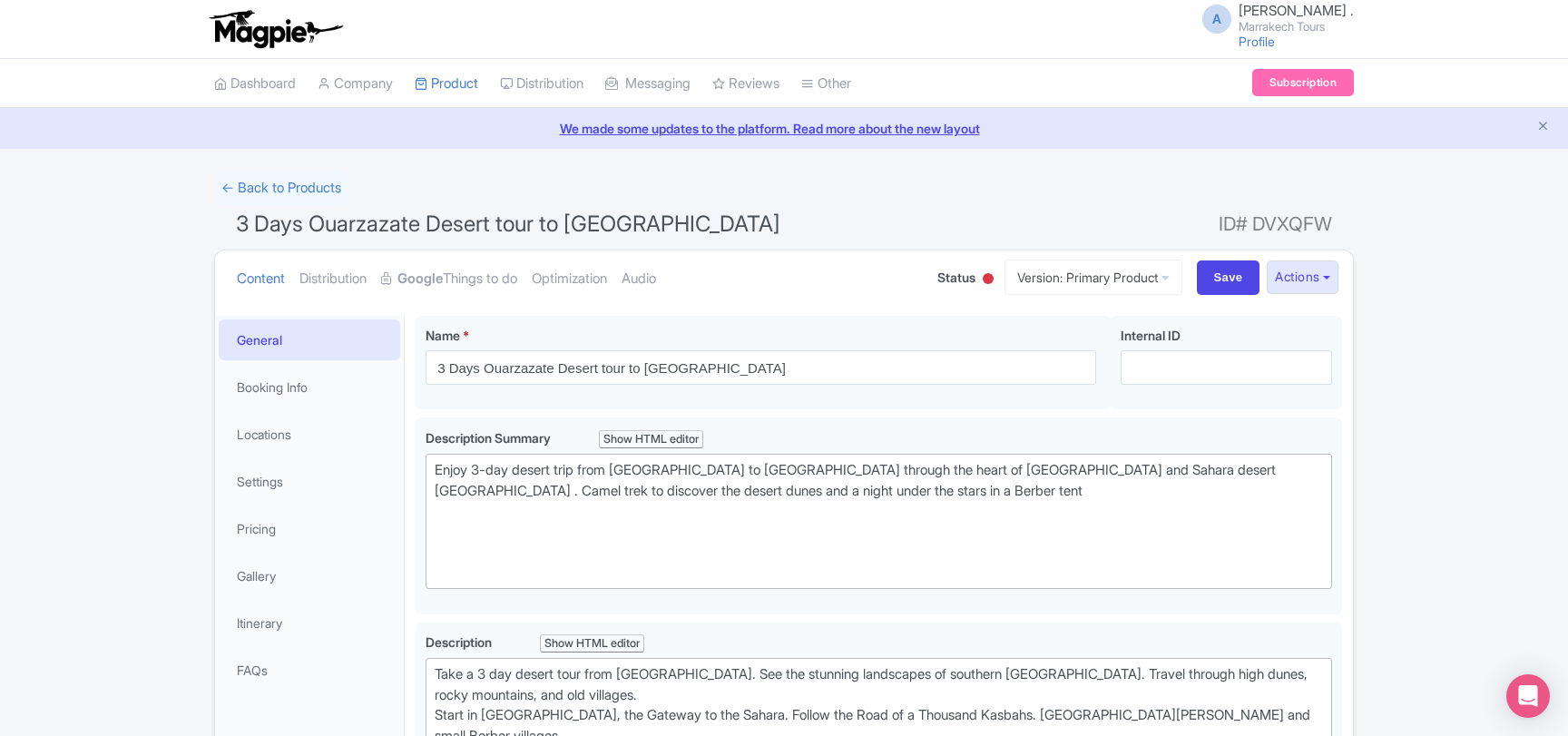
click at [983, 275] on div at bounding box center [988, 278] width 11 height 11
click at [944, 315] on div "Active" at bounding box center [942, 311] width 107 height 35
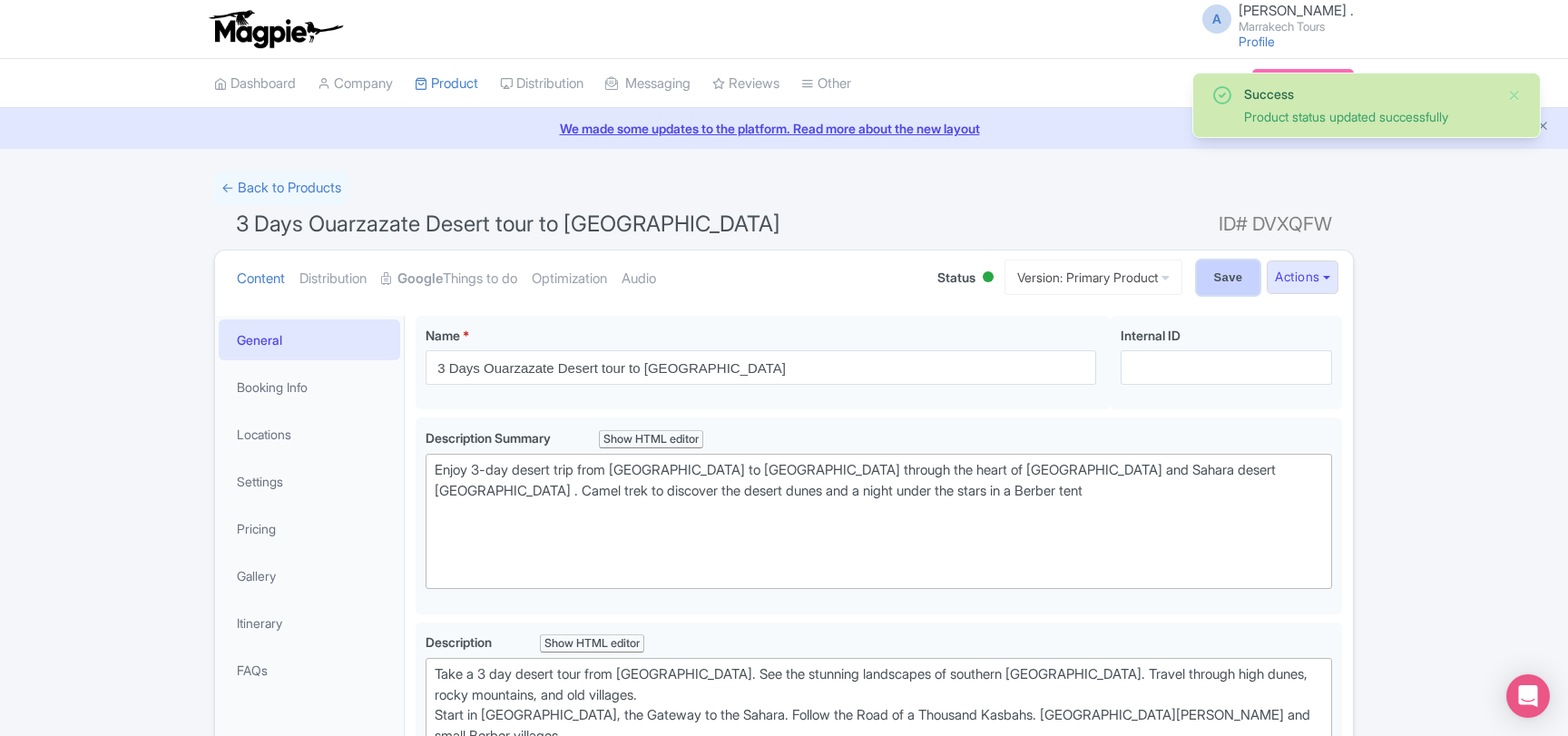
click at [1221, 286] on input "Save" at bounding box center [1228, 278] width 64 height 35
type input "Saving..."
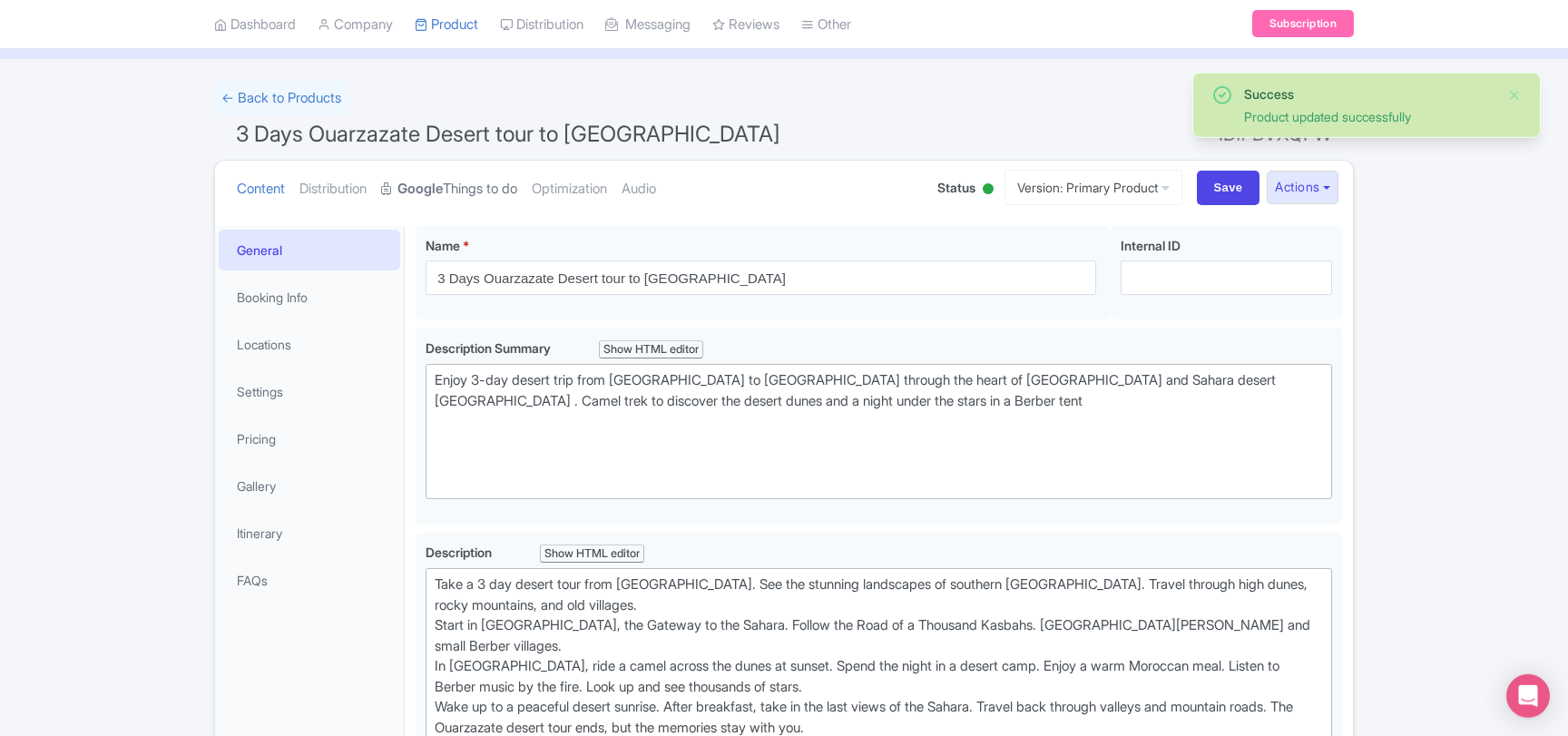
scroll to position [21, 0]
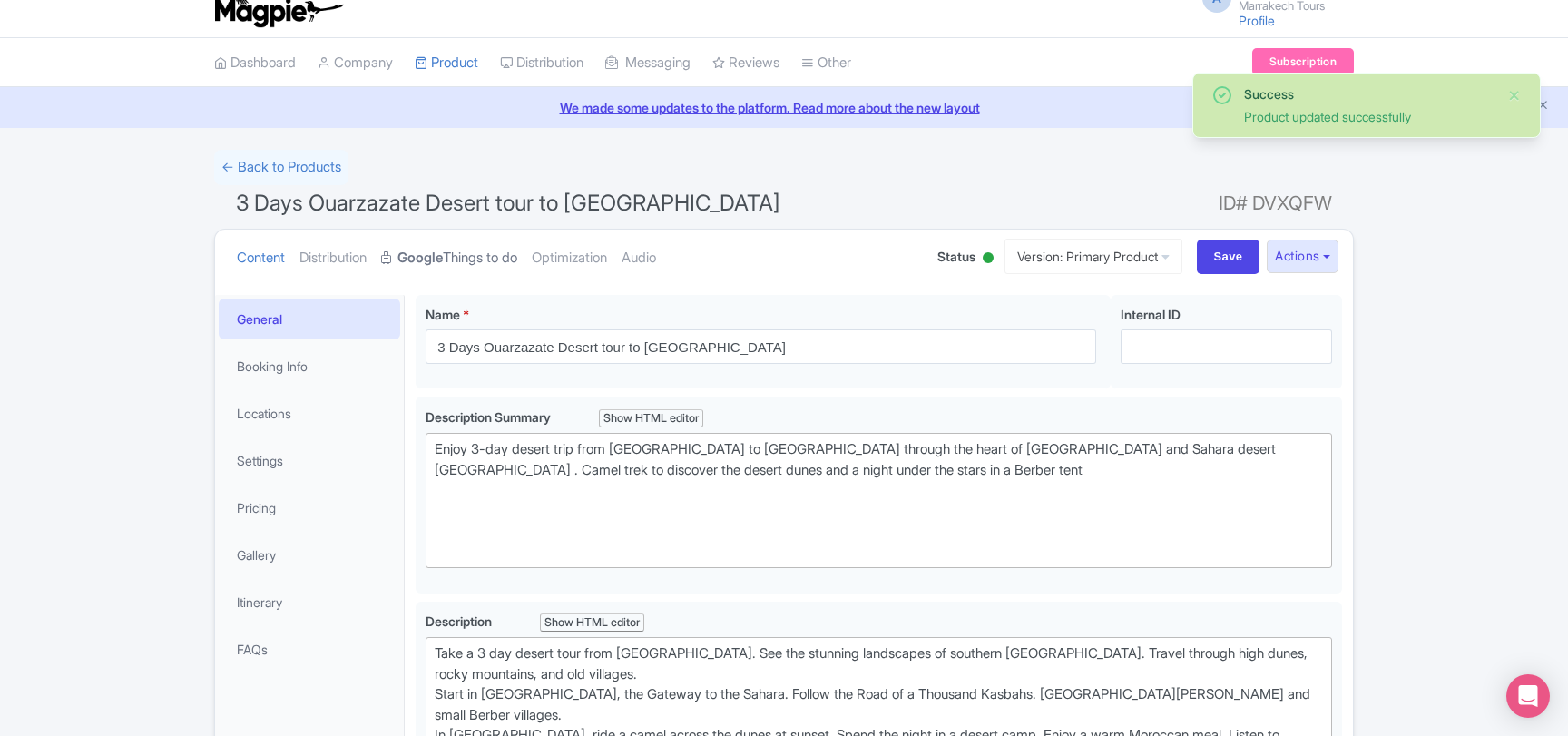
click at [472, 250] on link "Google Things to do" at bounding box center [449, 258] width 136 height 57
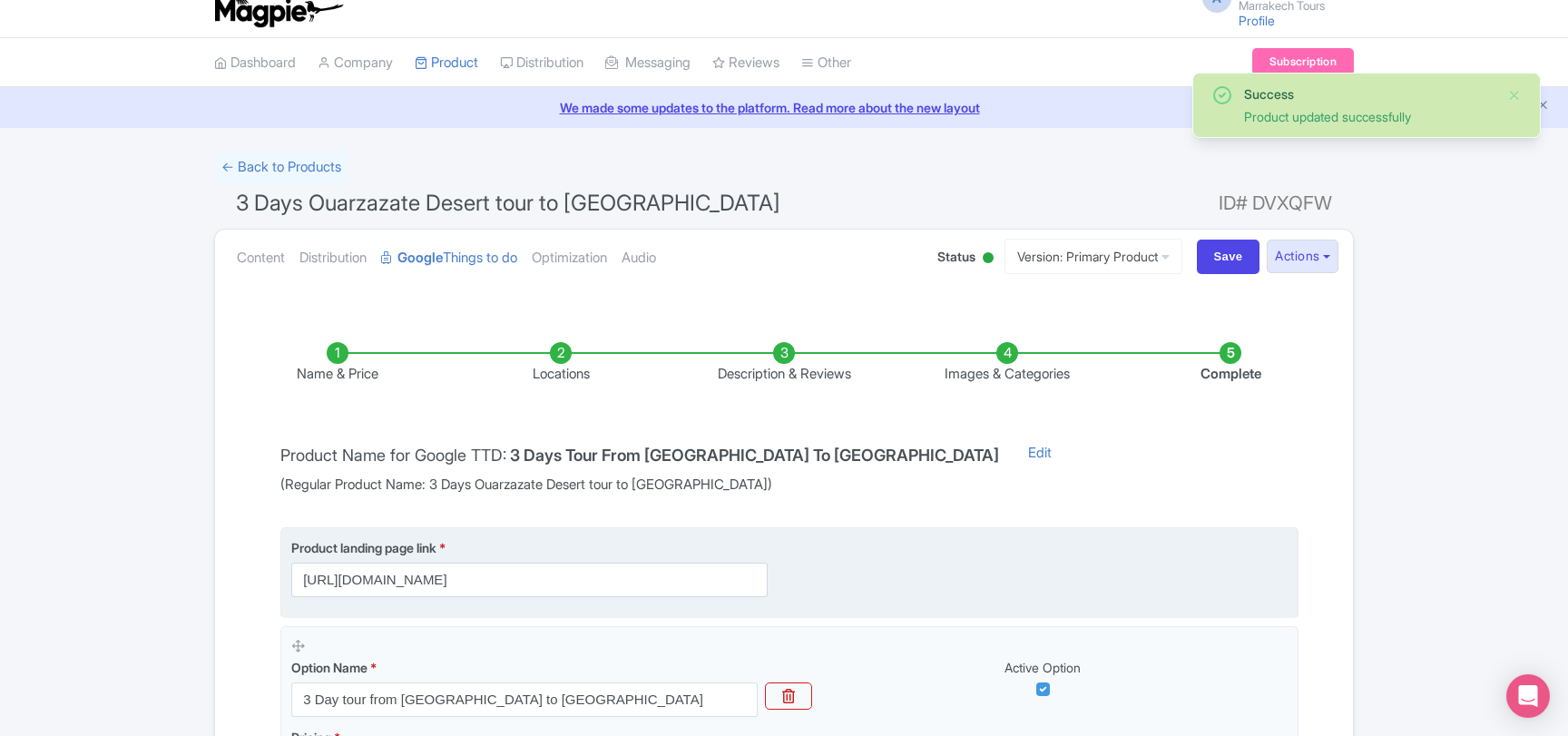
scroll to position [343, 0]
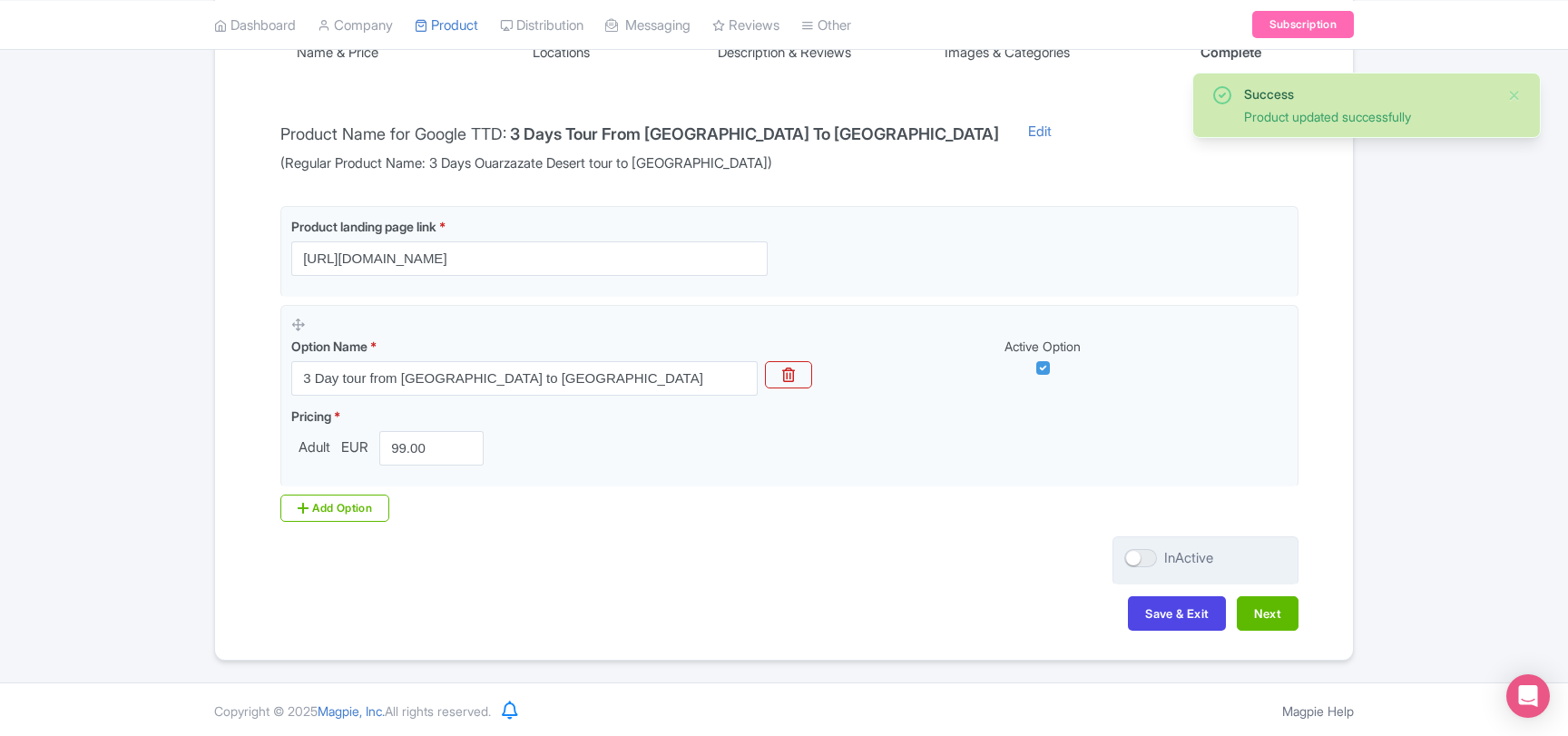
click at [1151, 555] on div at bounding box center [1141, 558] width 33 height 18
click at [1137, 555] on input "InActive" at bounding box center [1131, 558] width 12 height 12
checkbox input "true"
click at [1167, 601] on button "Save & Exit" at bounding box center [1176, 613] width 98 height 35
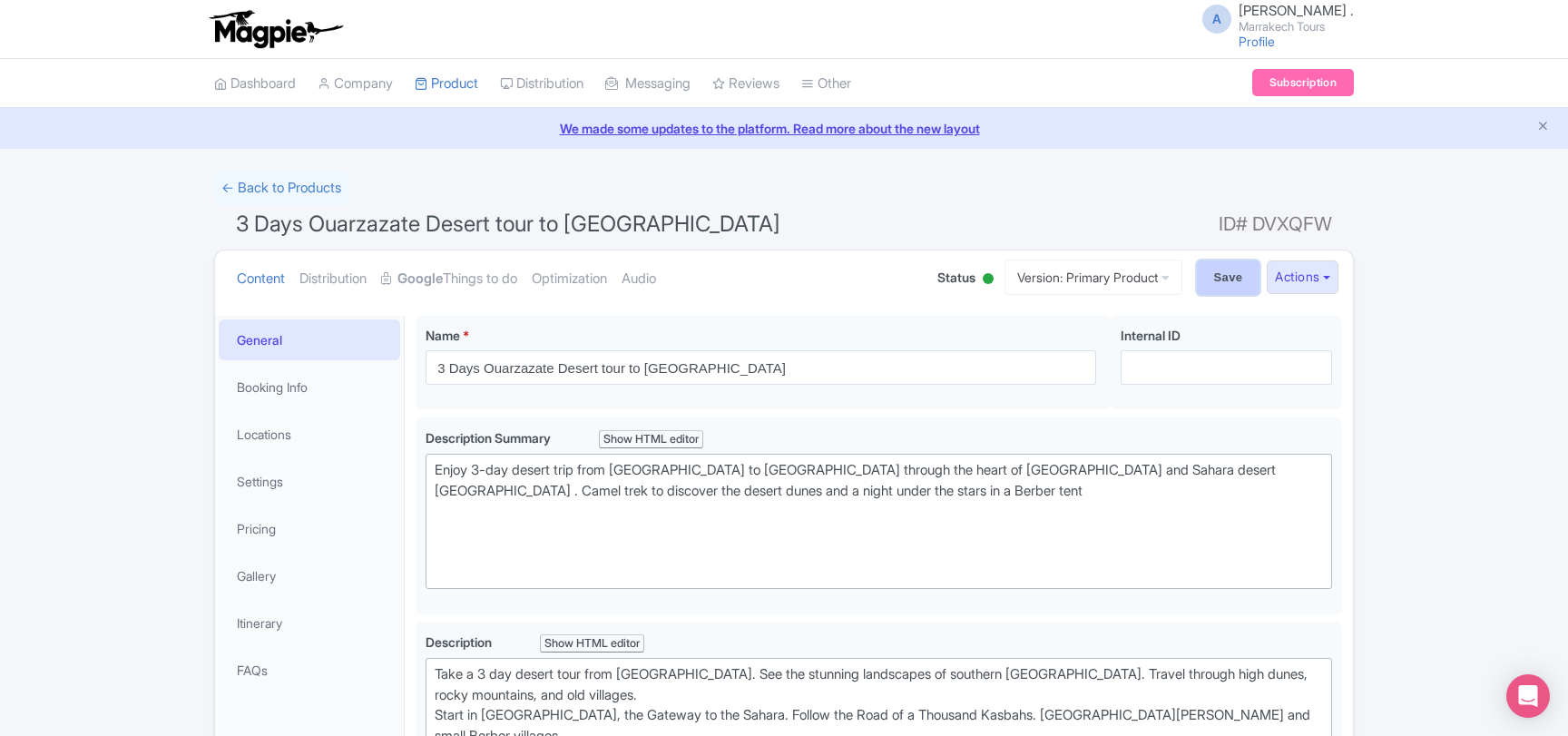
click at [1210, 278] on input "Save" at bounding box center [1228, 278] width 64 height 35
type input "Saving..."
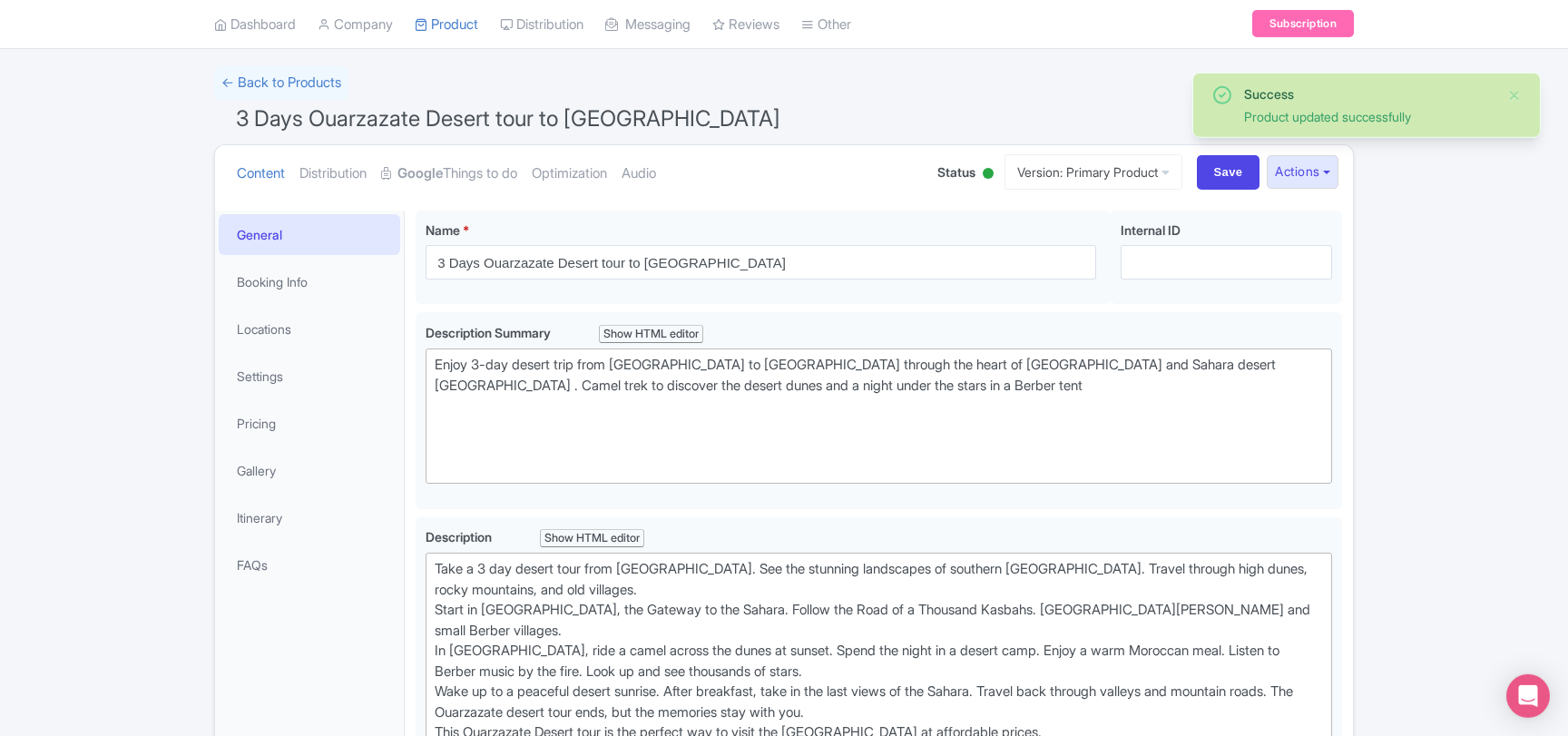
scroll to position [21, 0]
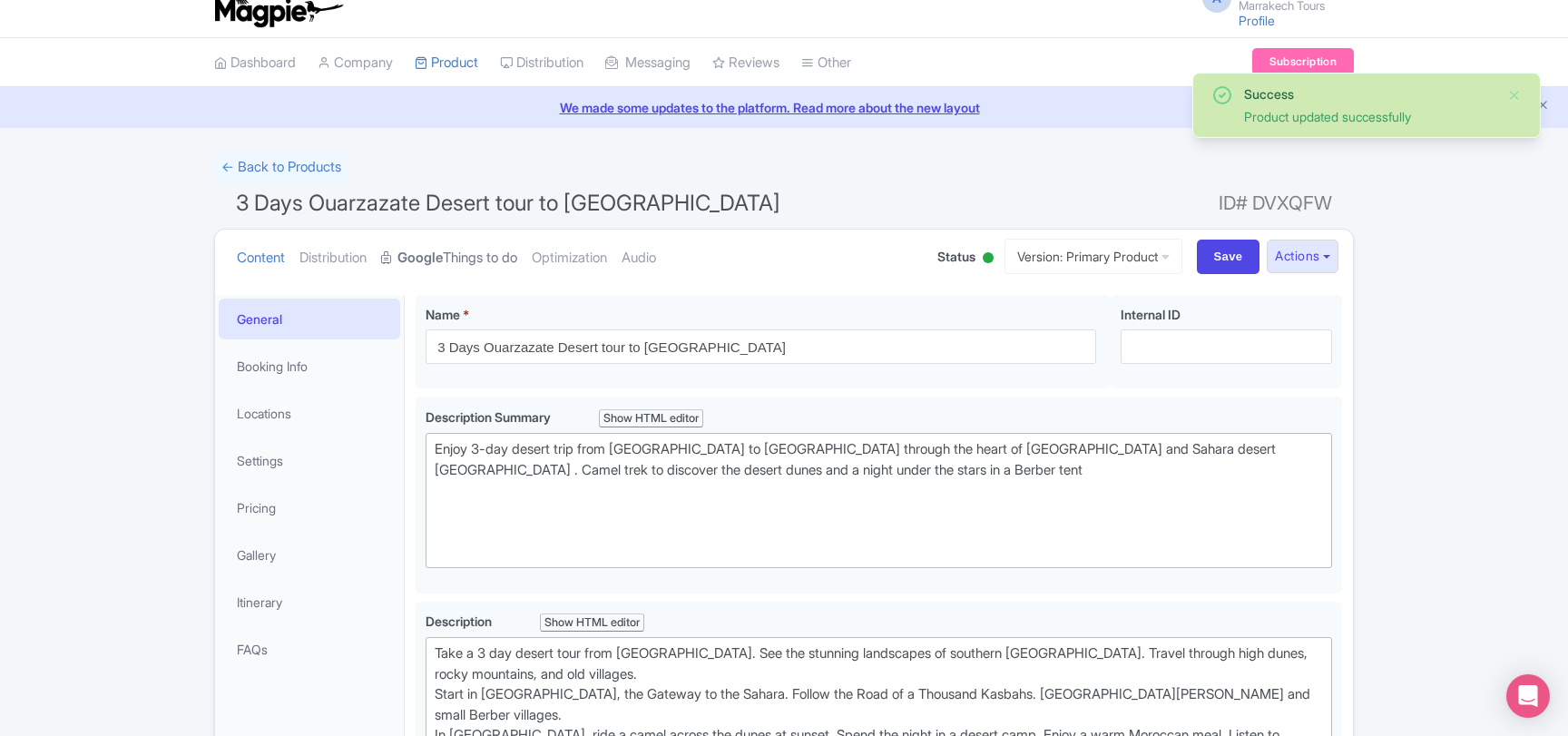
click at [475, 263] on link "Google Things to do" at bounding box center [449, 258] width 136 height 57
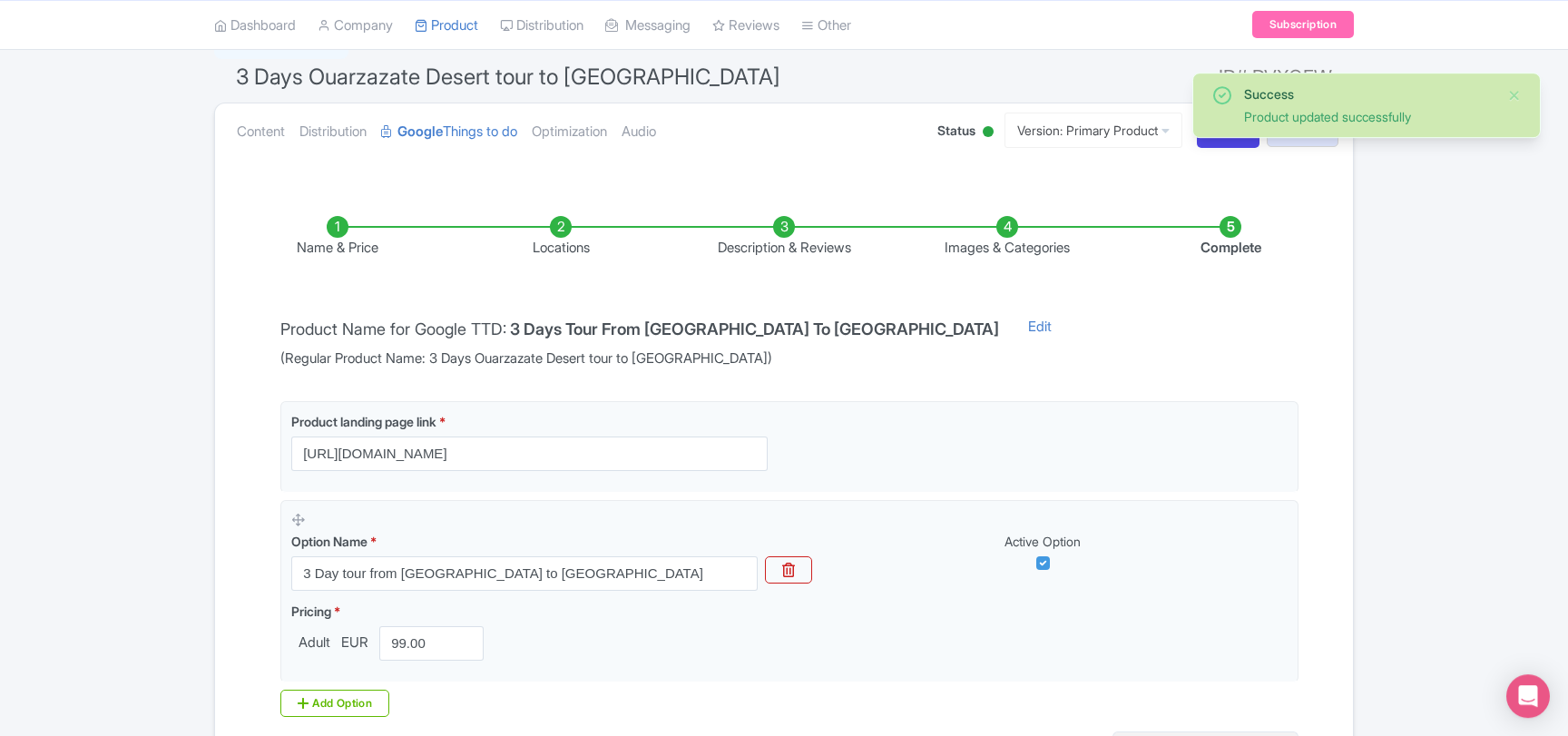
scroll to position [0, 0]
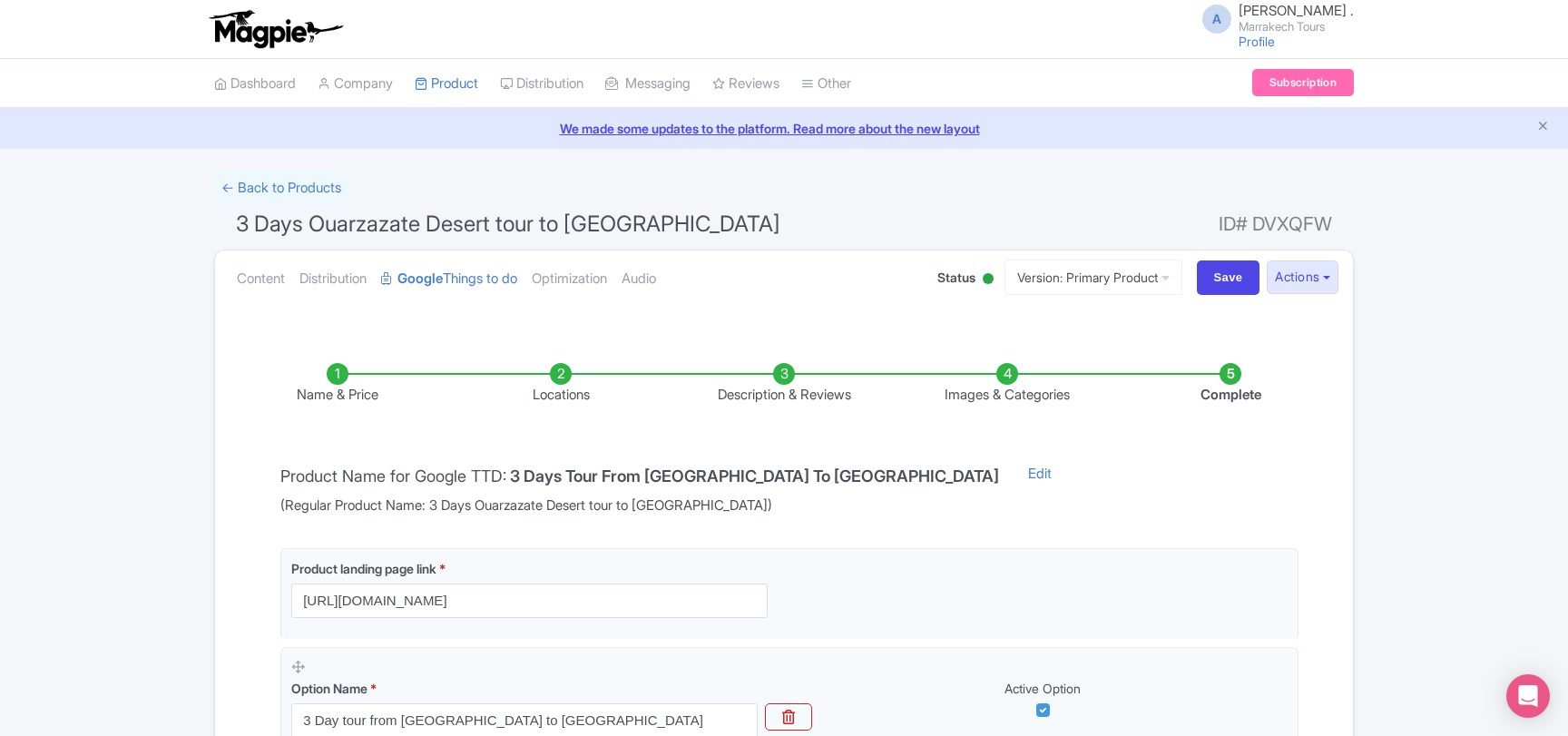
click at [1238, 374] on li "Complete" at bounding box center [1230, 383] width 224 height 43
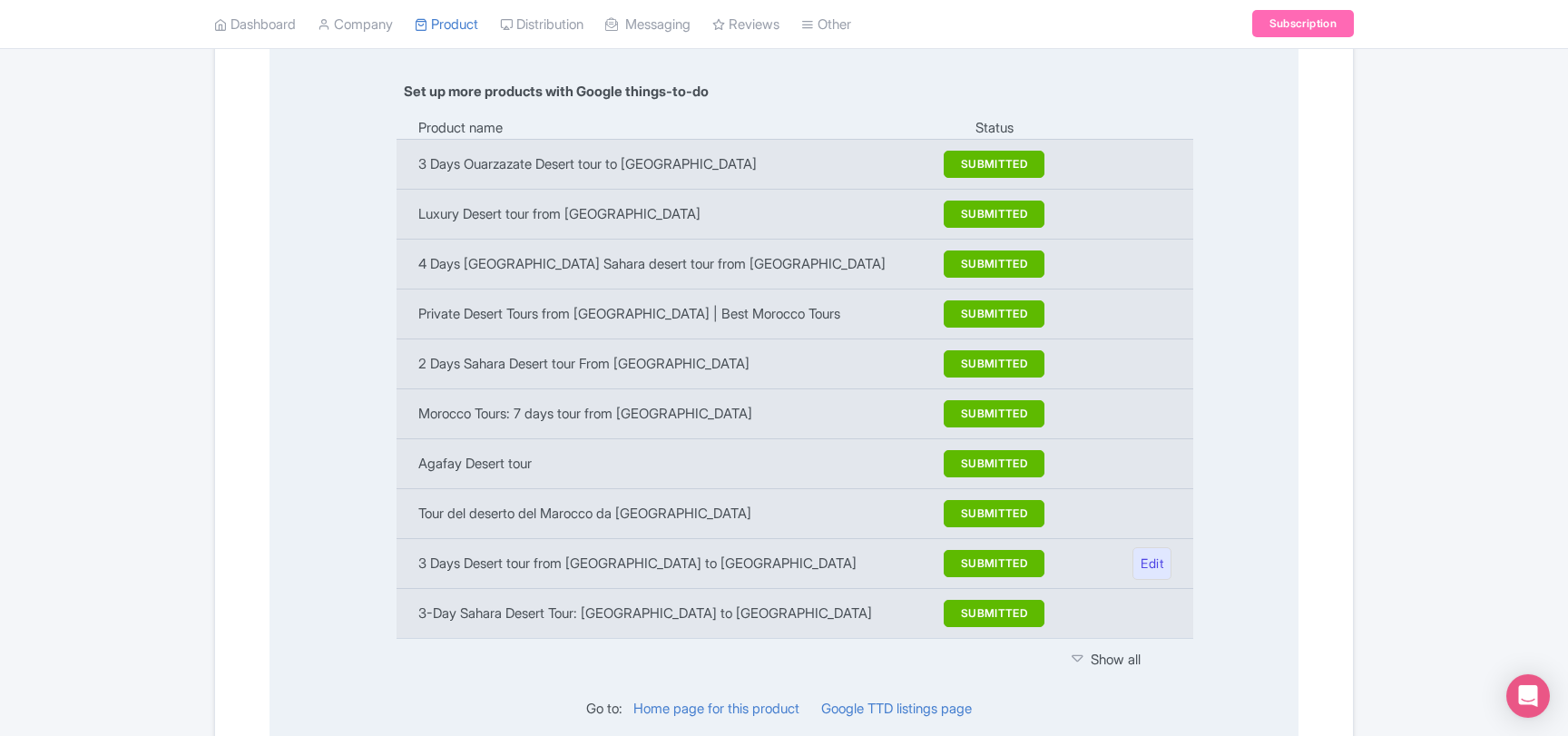
scroll to position [2347, 0]
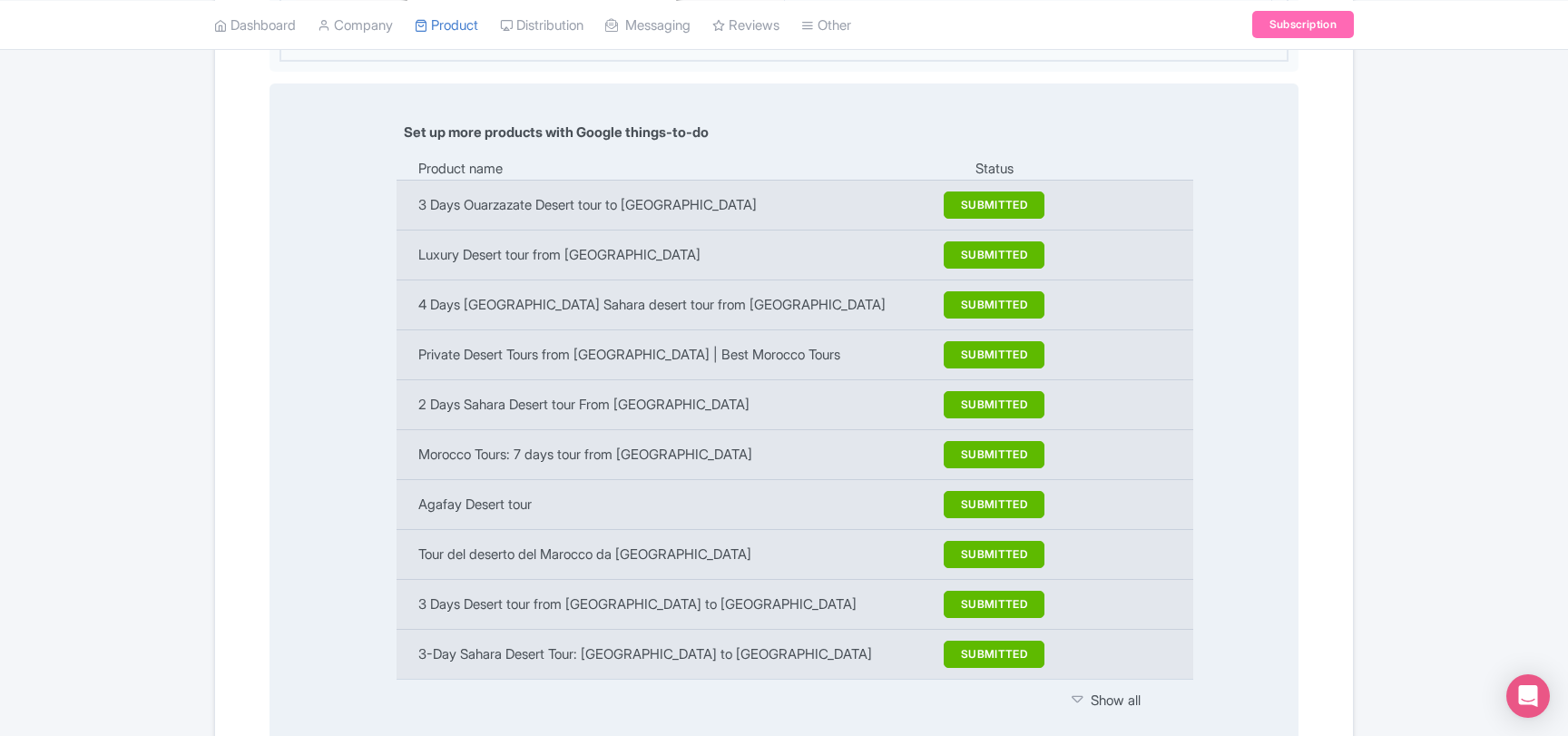
click at [1087, 690] on div at bounding box center [1081, 700] width 19 height 21
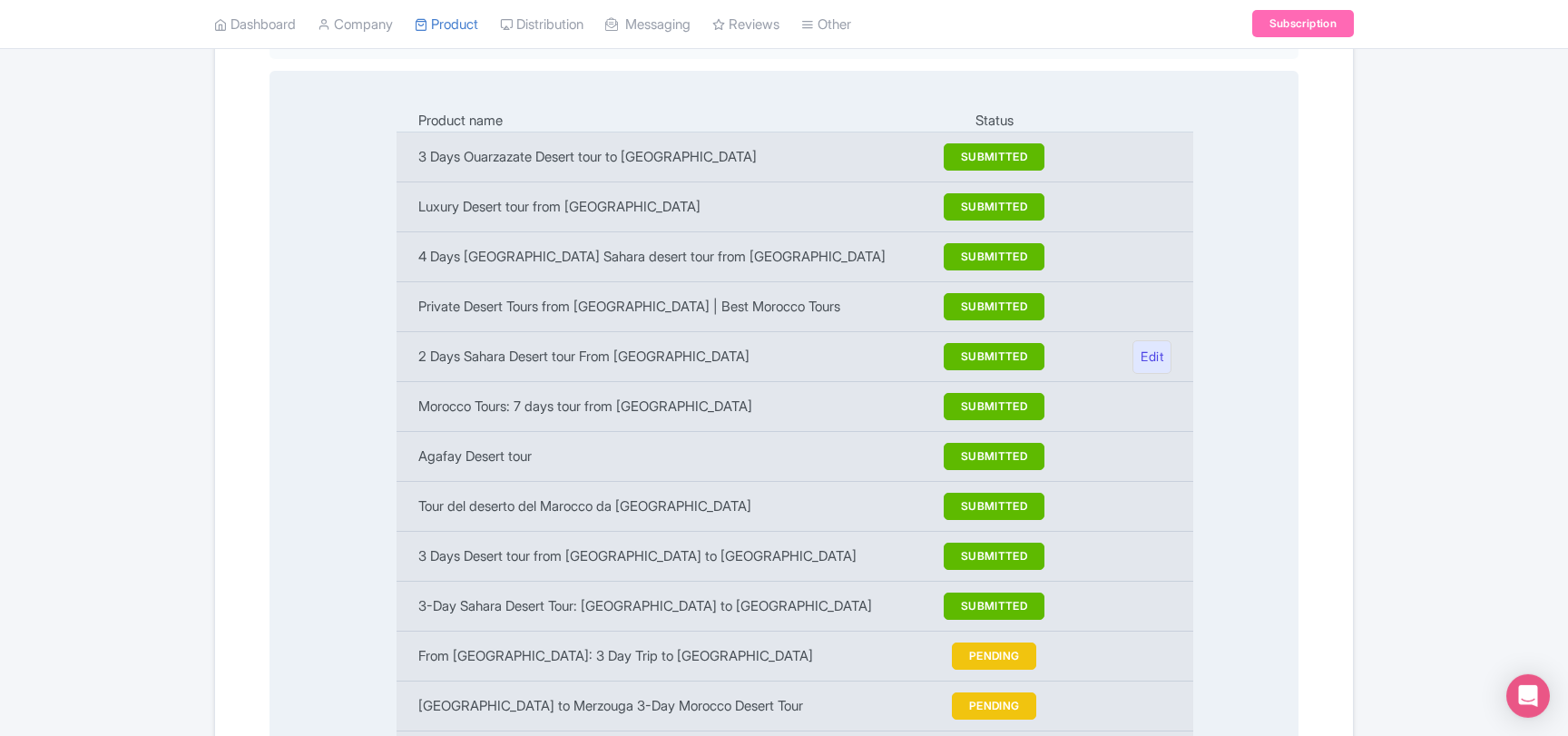
scroll to position [2446, 0]
